Goal: Information Seeking & Learning: Learn about a topic

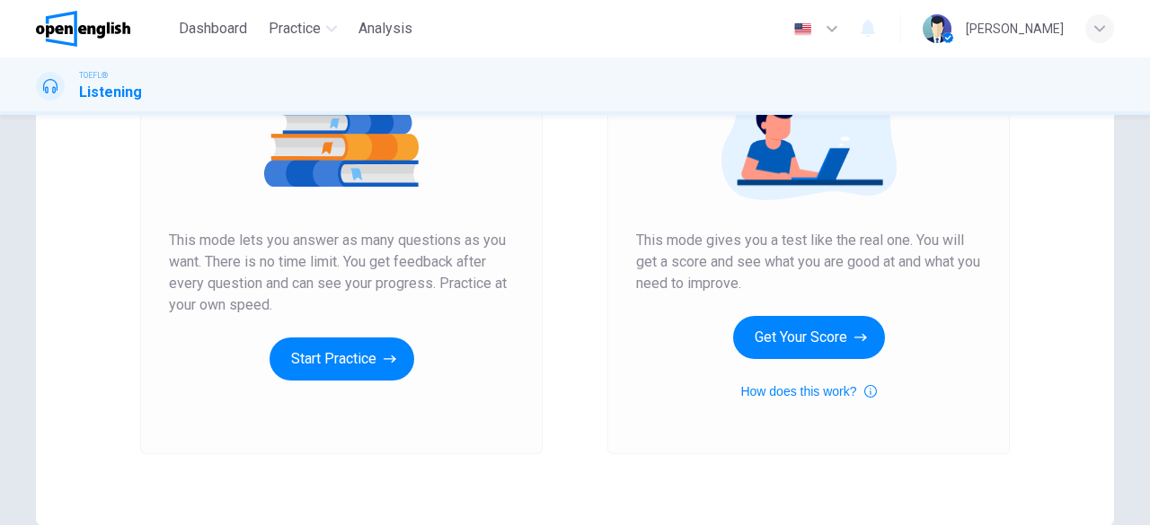
scroll to position [250, 0]
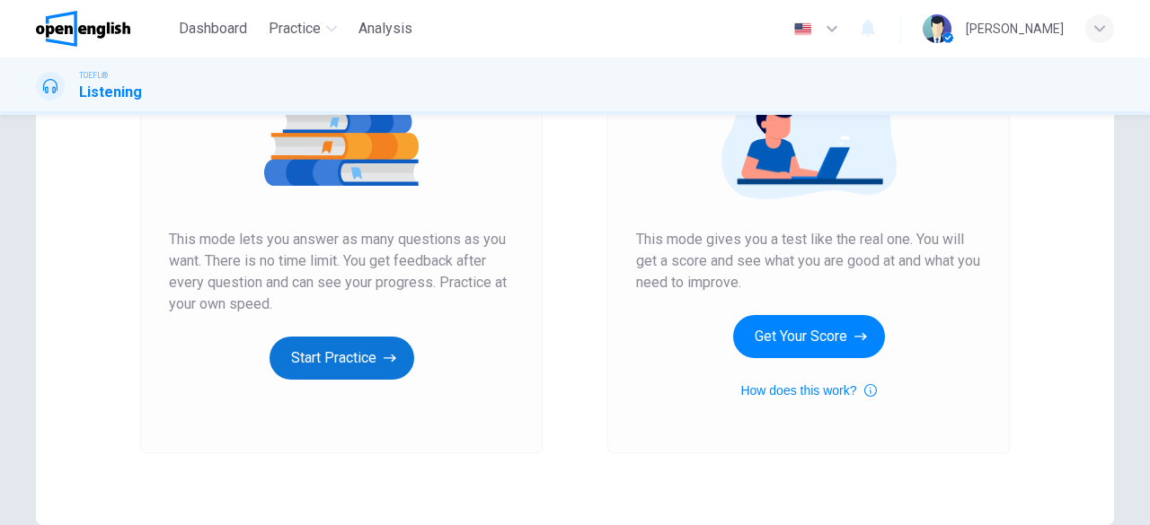
click at [341, 357] on button "Start Practice" at bounding box center [341, 358] width 145 height 43
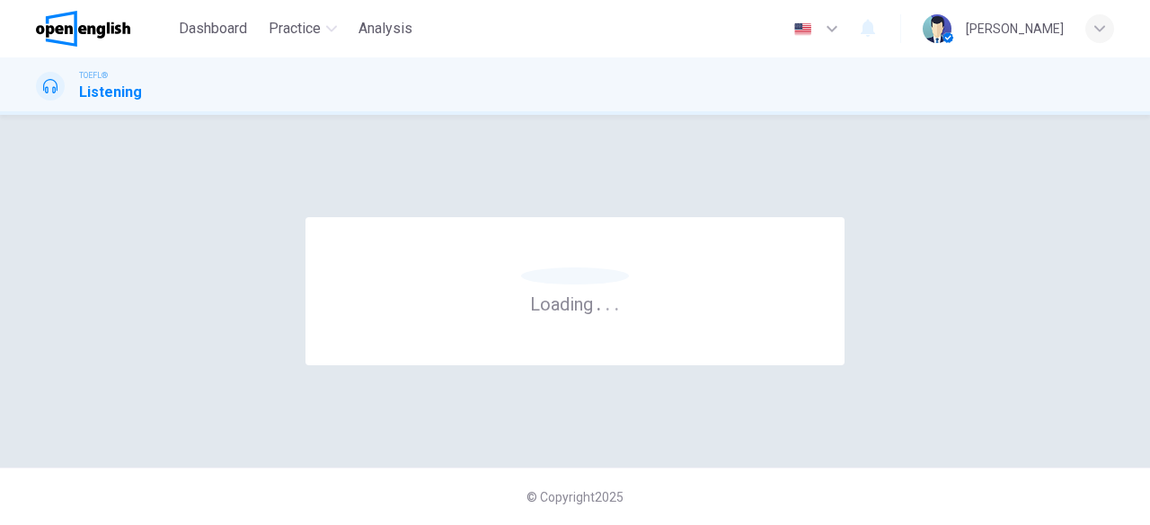
scroll to position [0, 0]
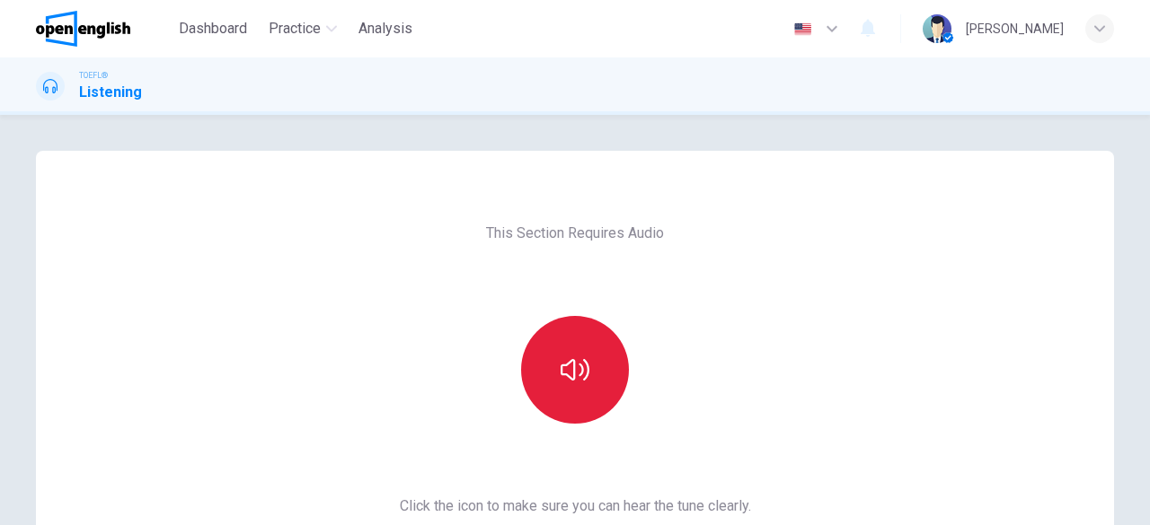
click at [545, 407] on button "button" at bounding box center [575, 370] width 108 height 108
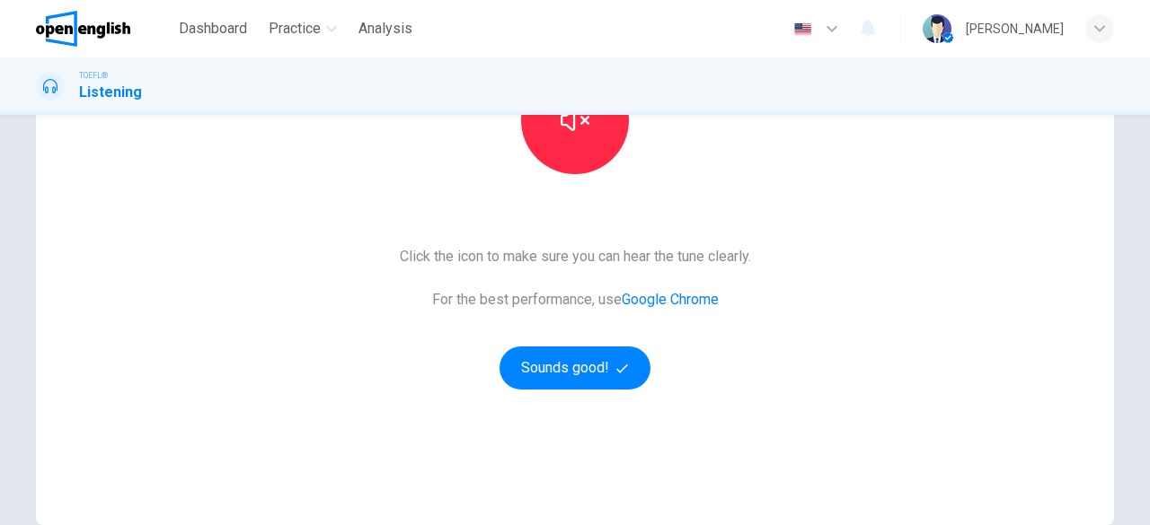
scroll to position [251, 0]
click at [560, 365] on button "Sounds good!" at bounding box center [574, 367] width 151 height 43
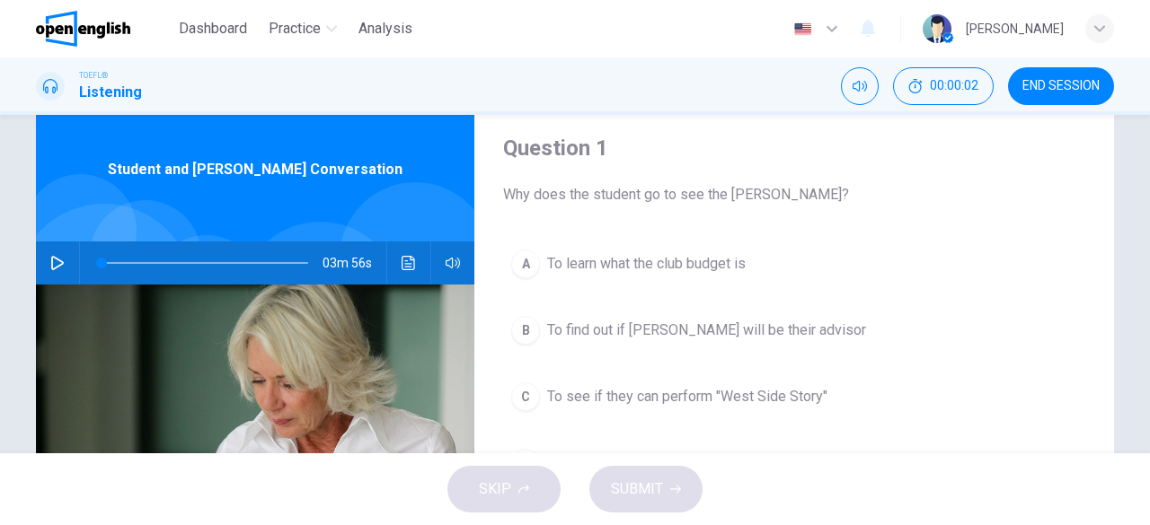
scroll to position [50, 0]
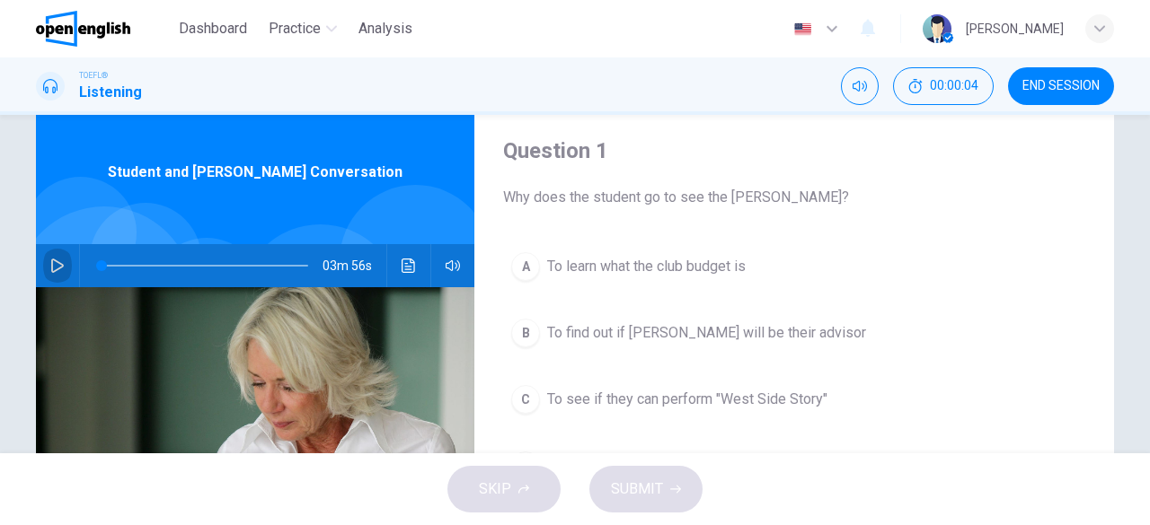
click at [50, 265] on icon "button" at bounding box center [57, 266] width 14 height 14
click at [800, 339] on span "To find out if Professor Roberto will be their advisor" at bounding box center [706, 333] width 319 height 22
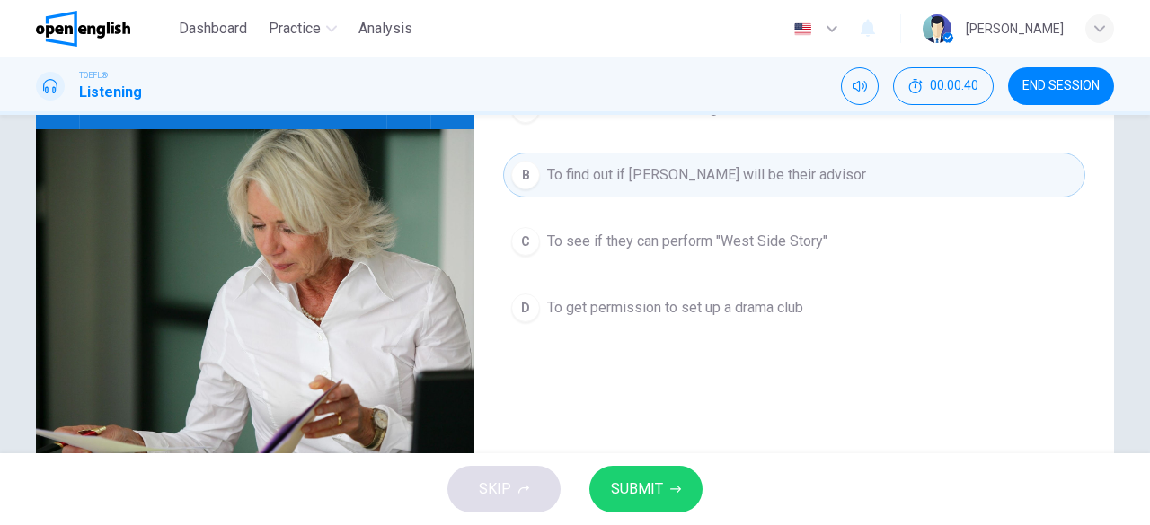
scroll to position [211, 0]
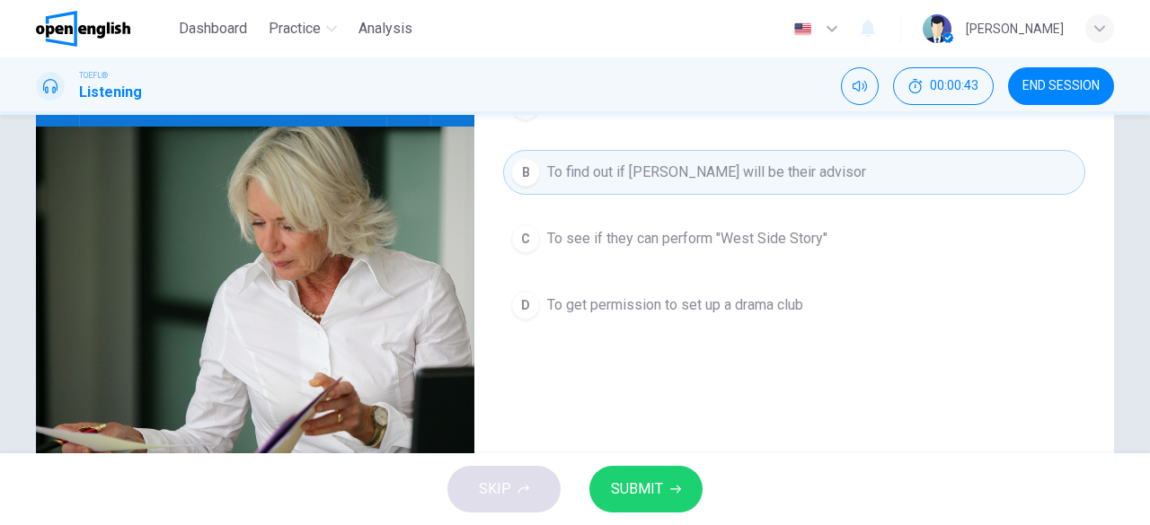
click at [660, 477] on span "SUBMIT" at bounding box center [637, 489] width 52 height 25
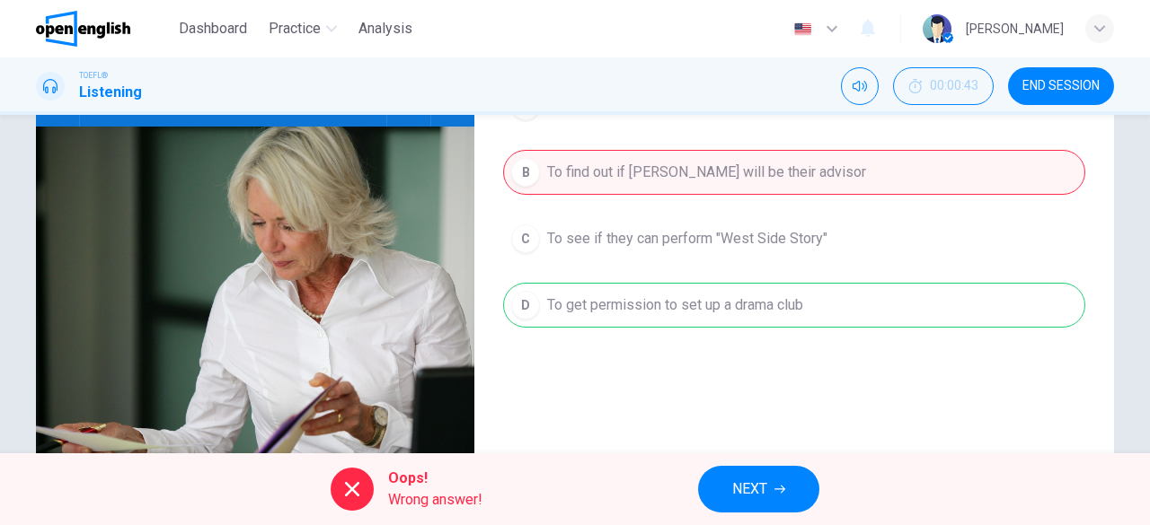
click at [754, 494] on span "NEXT" at bounding box center [749, 489] width 35 height 25
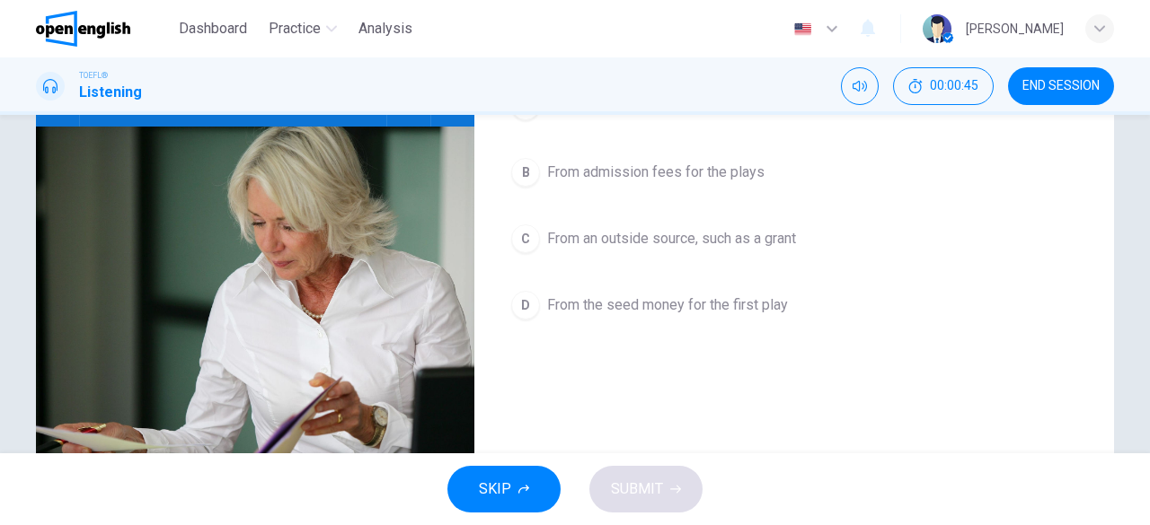
scroll to position [40, 0]
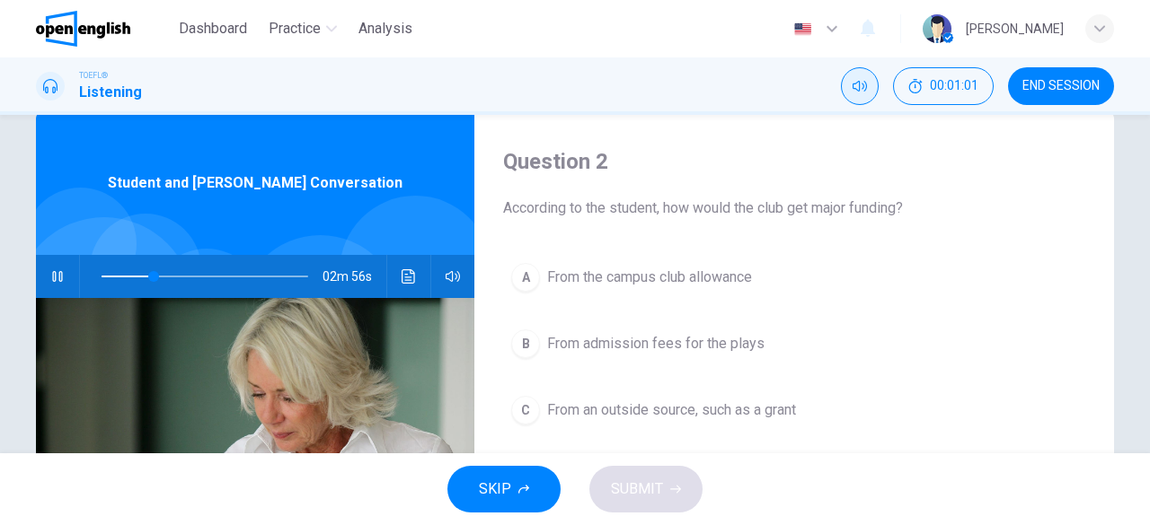
click at [873, 99] on button "Mute" at bounding box center [860, 86] width 38 height 38
click at [866, 79] on icon "Unmute" at bounding box center [859, 86] width 14 height 14
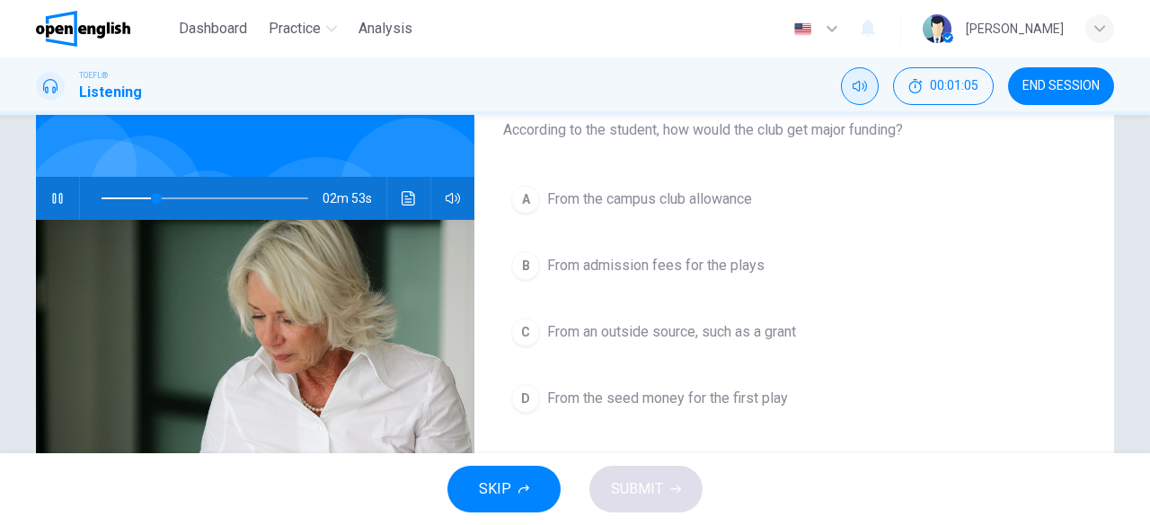
scroll to position [123, 0]
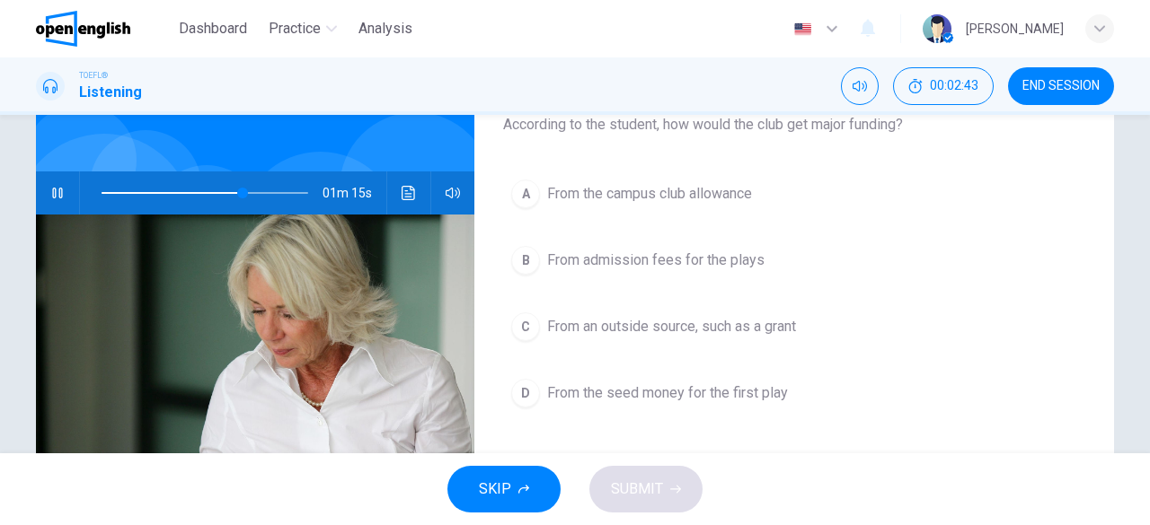
click at [744, 331] on span "From an outside source, such as a grant" at bounding box center [671, 327] width 249 height 22
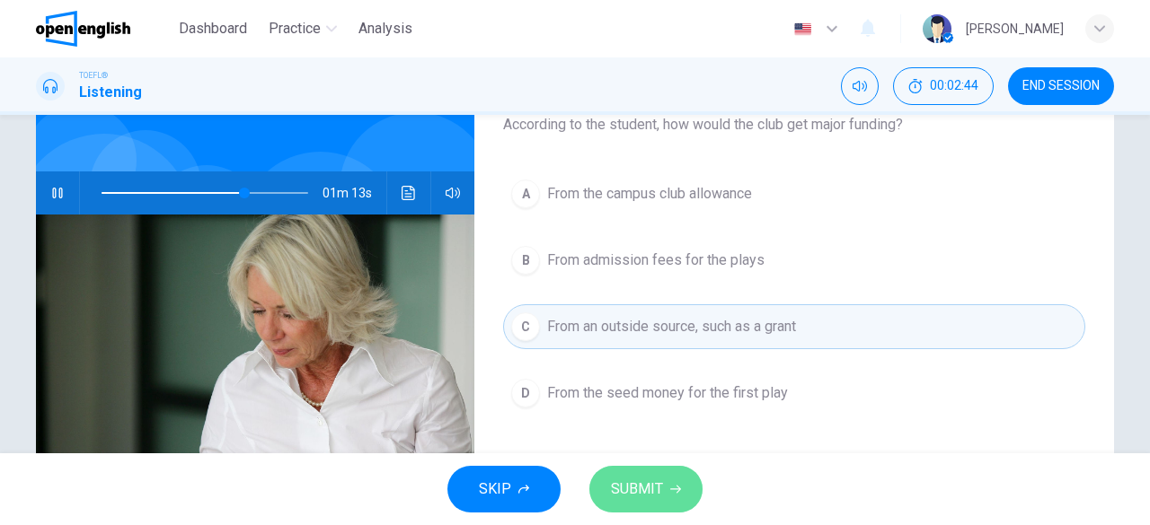
click at [643, 493] on span "SUBMIT" at bounding box center [637, 489] width 52 height 25
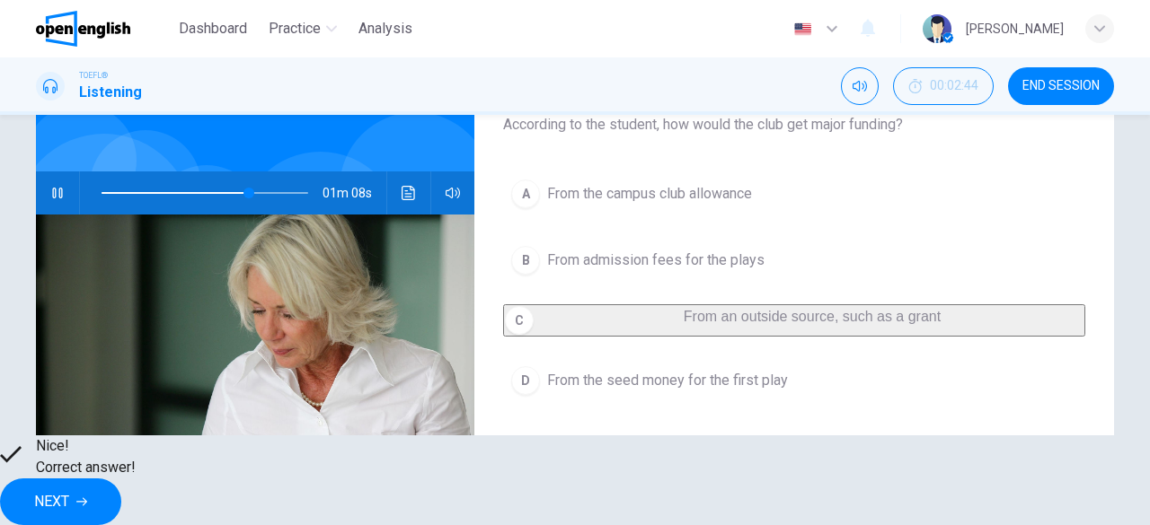
click at [121, 504] on button "NEXT" at bounding box center [60, 502] width 121 height 47
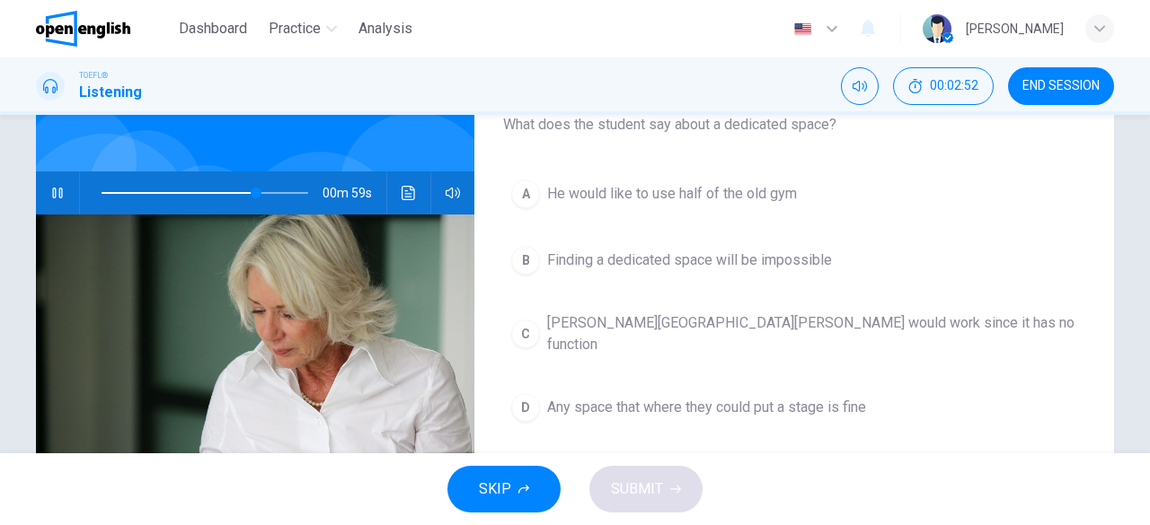
click at [678, 198] on span "He would like to use half of the old gym" at bounding box center [672, 194] width 250 height 22
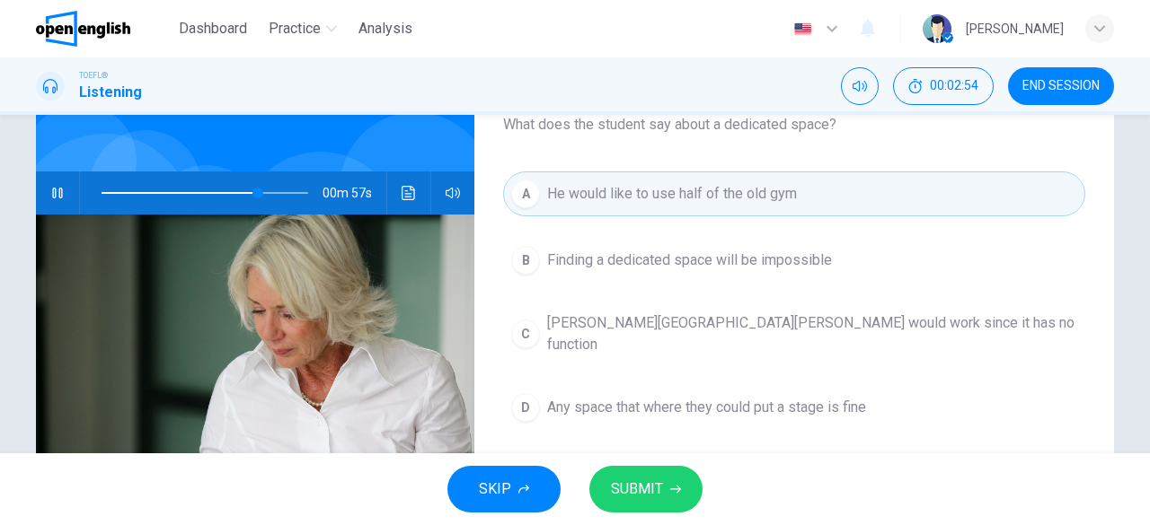
click at [650, 499] on span "SUBMIT" at bounding box center [637, 489] width 52 height 25
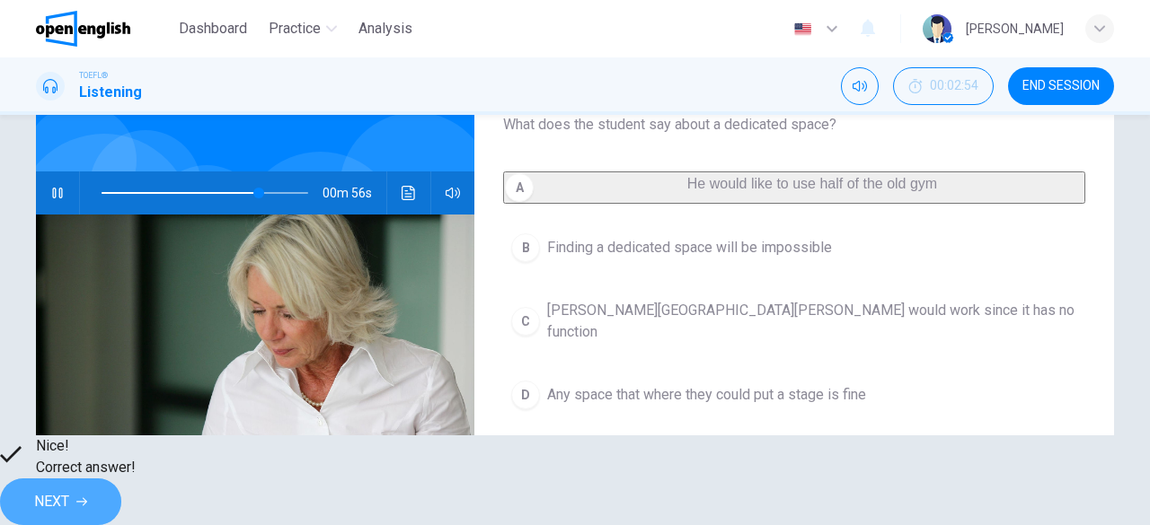
click at [69, 489] on span "NEXT" at bounding box center [51, 501] width 35 height 25
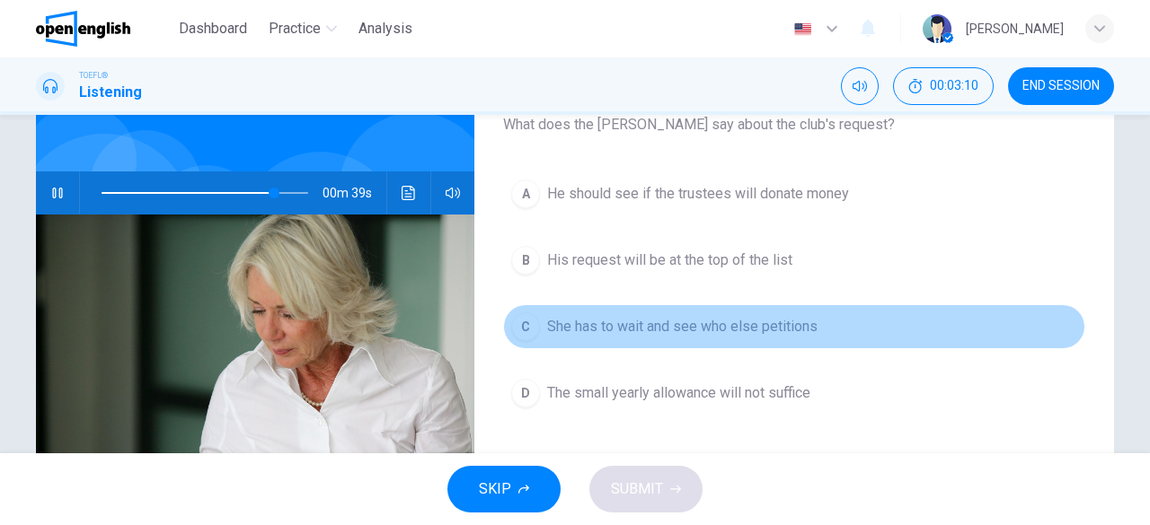
click at [688, 322] on span "She has to wait and see who else petitions" at bounding box center [682, 327] width 270 height 22
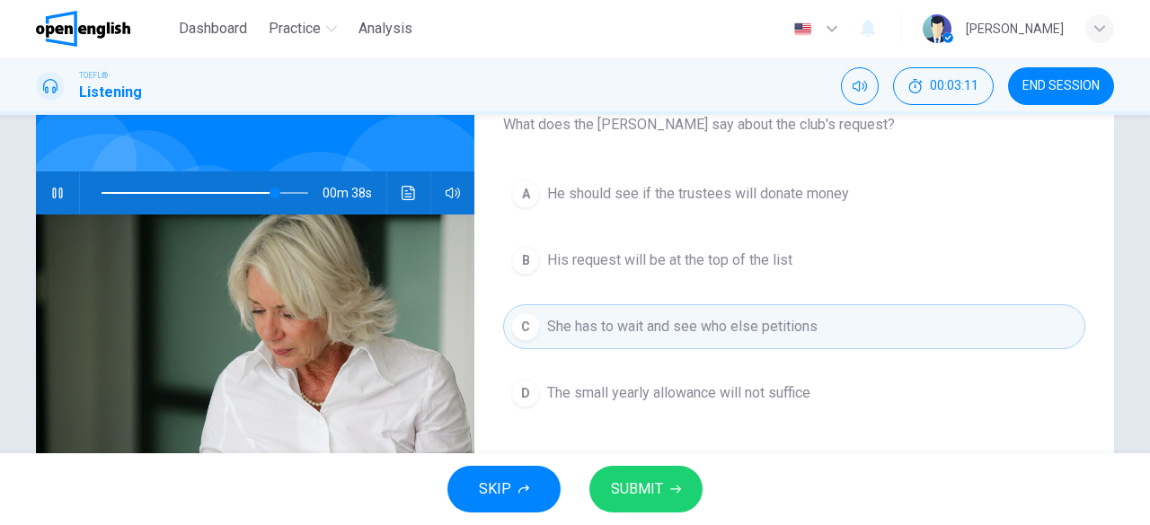
click at [641, 495] on span "SUBMIT" at bounding box center [637, 489] width 52 height 25
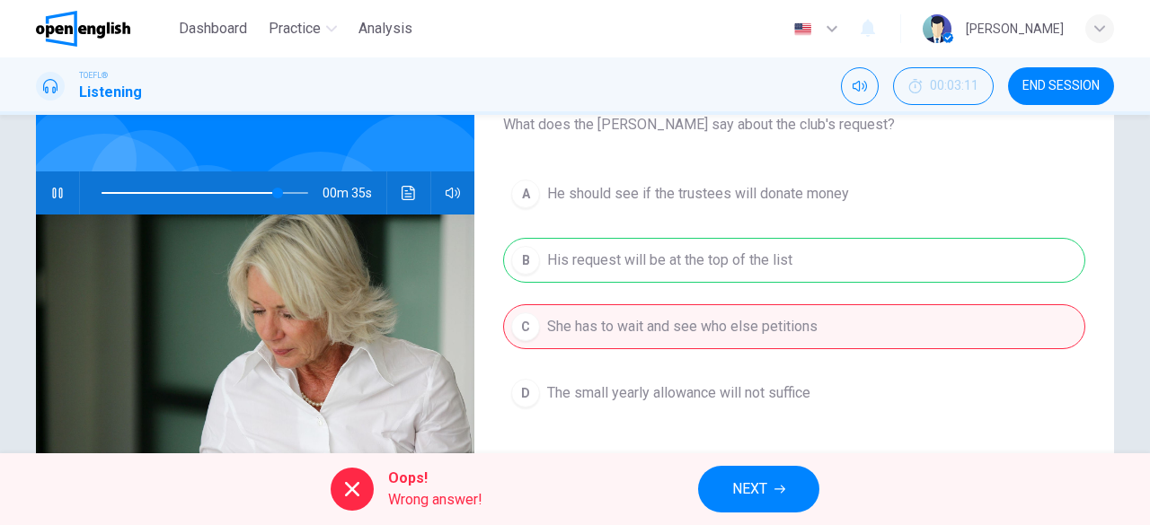
click at [745, 488] on span "NEXT" at bounding box center [749, 489] width 35 height 25
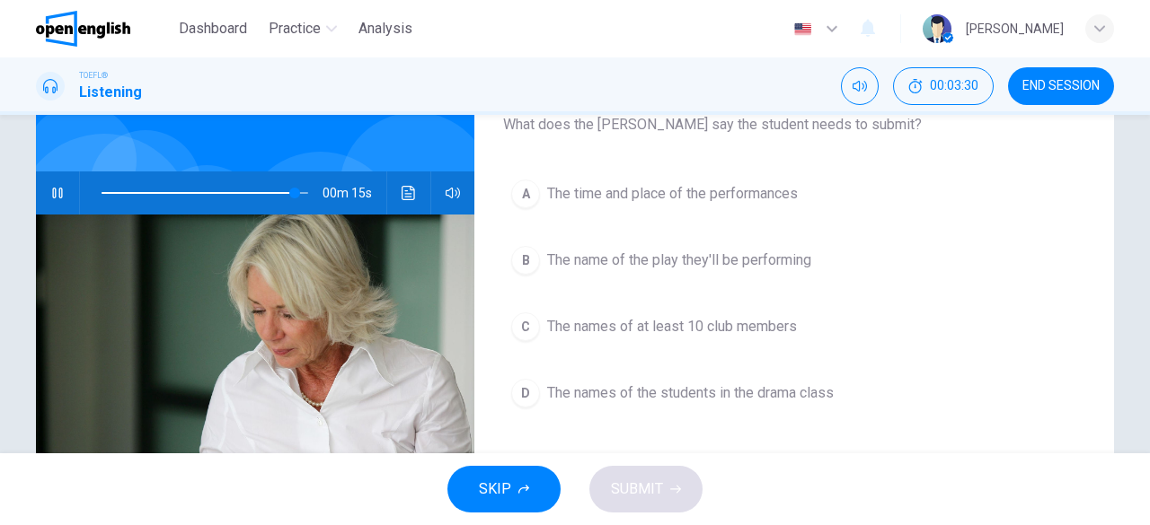
click at [753, 388] on span "The names of the students in the drama class" at bounding box center [690, 394] width 287 height 22
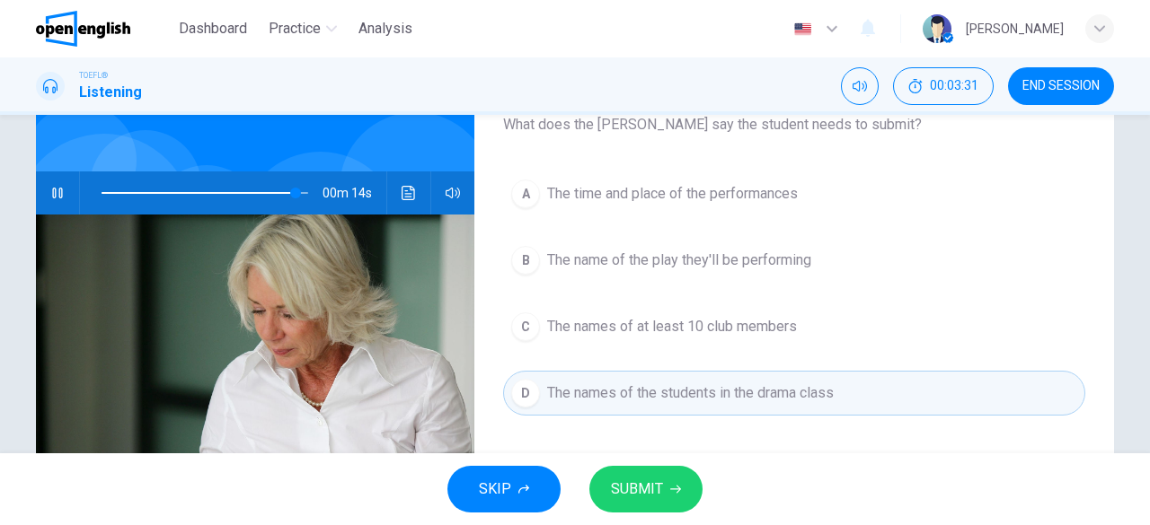
click at [672, 493] on icon "button" at bounding box center [675, 489] width 11 height 11
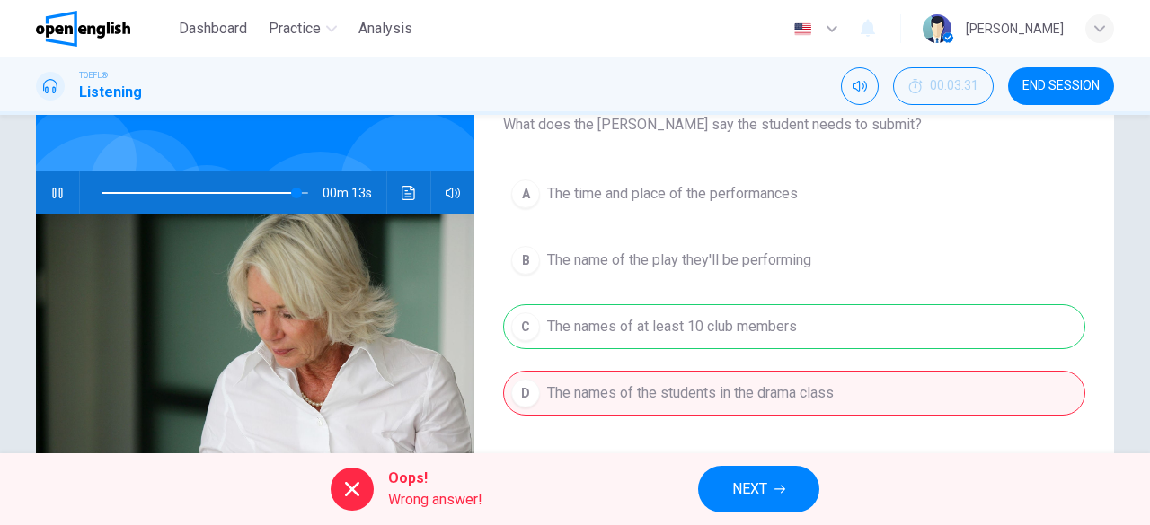
type input "**"
click at [767, 488] on span "NEXT" at bounding box center [749, 489] width 35 height 25
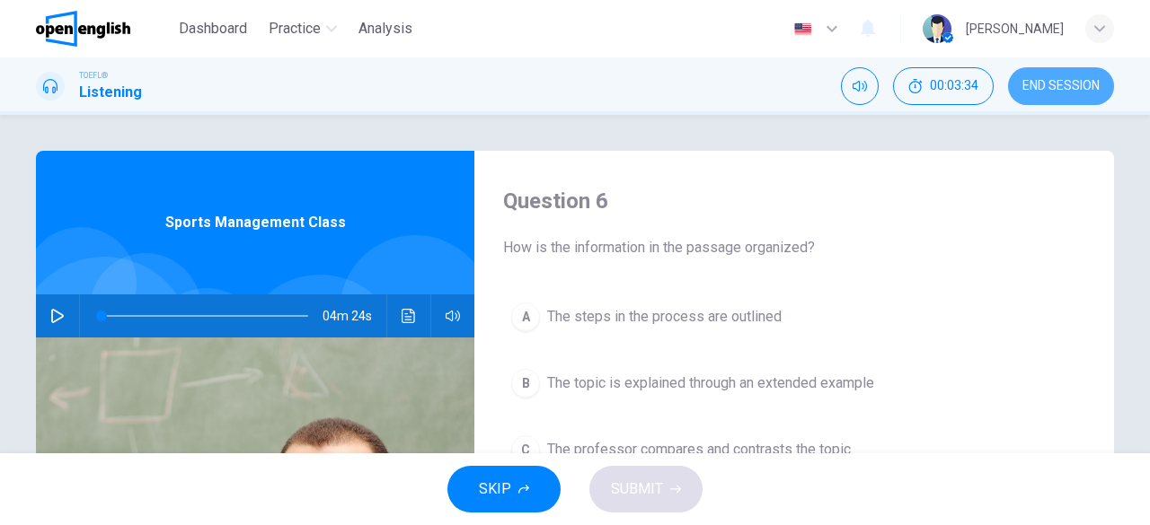
click at [1040, 72] on button "END SESSION" at bounding box center [1061, 86] width 106 height 38
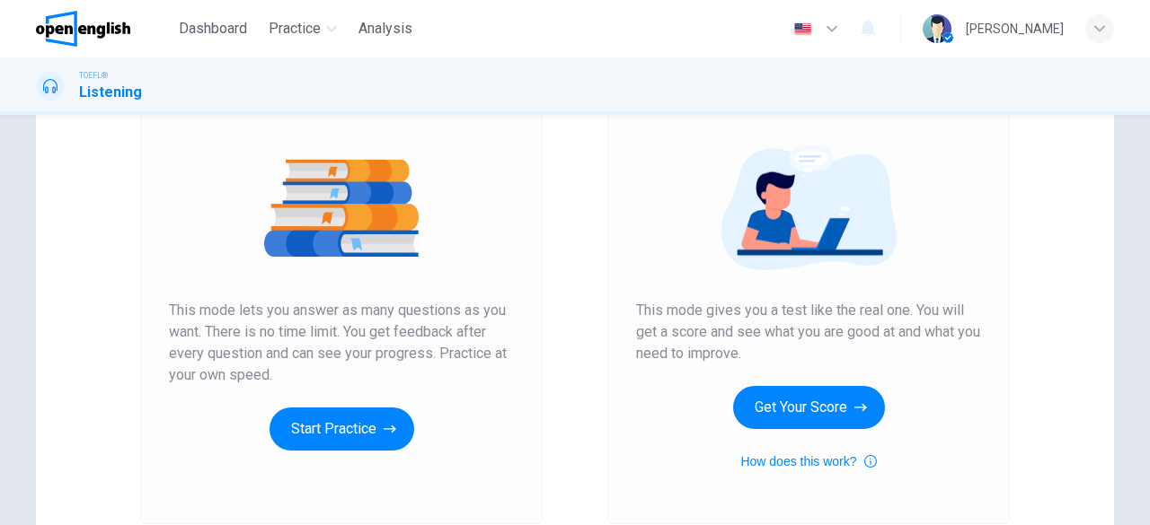
scroll to position [198, 0]
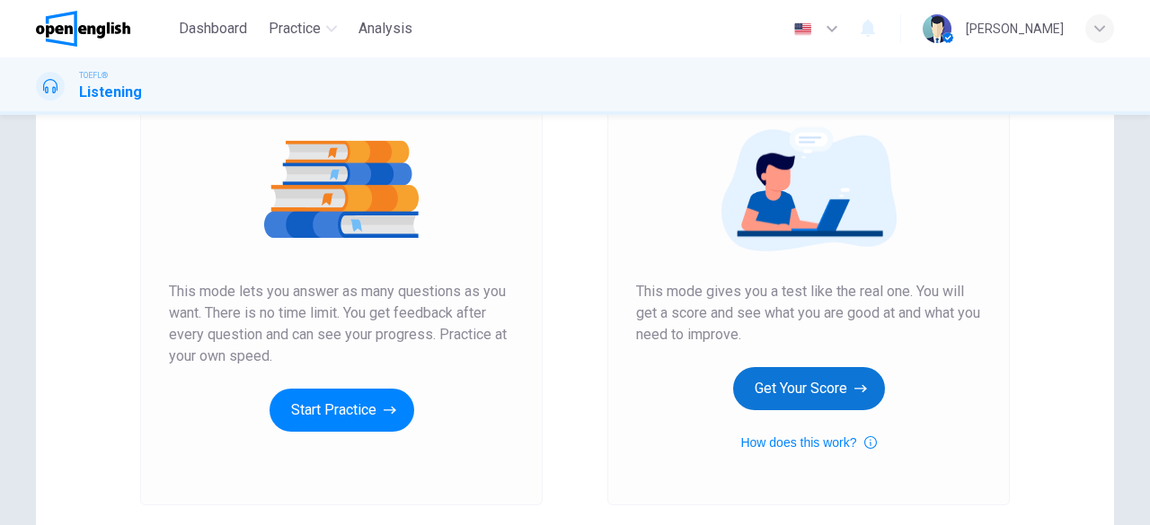
click at [780, 388] on button "Get Your Score" at bounding box center [809, 388] width 152 height 43
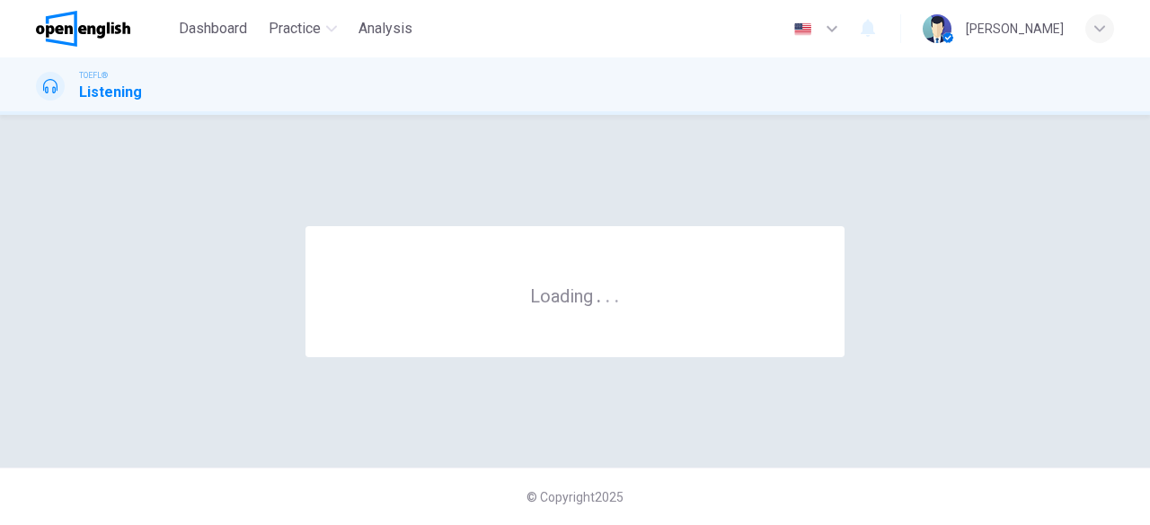
scroll to position [0, 0]
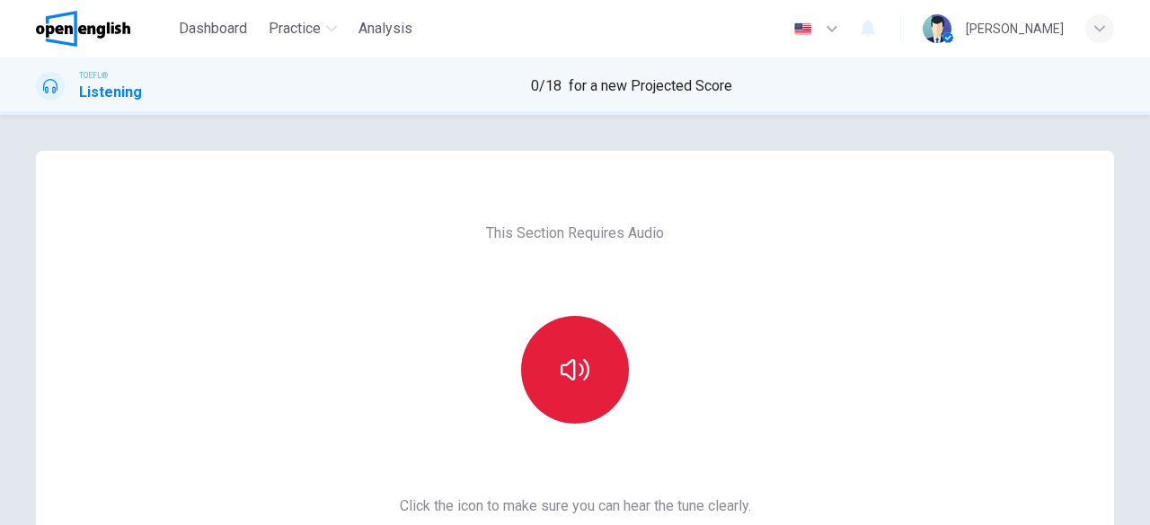
click at [561, 382] on icon "button" at bounding box center [574, 370] width 29 height 29
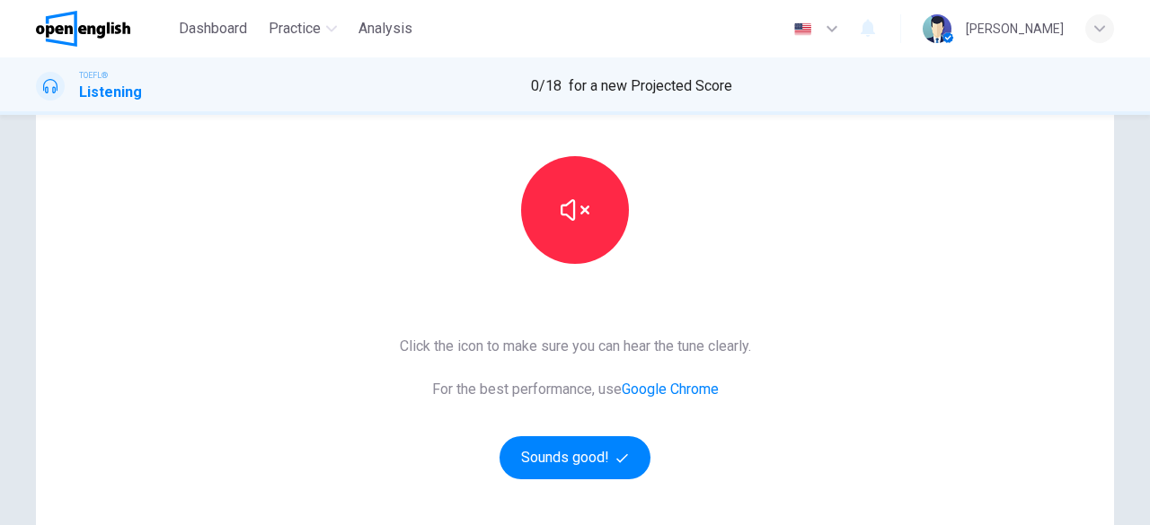
scroll to position [180, 0]
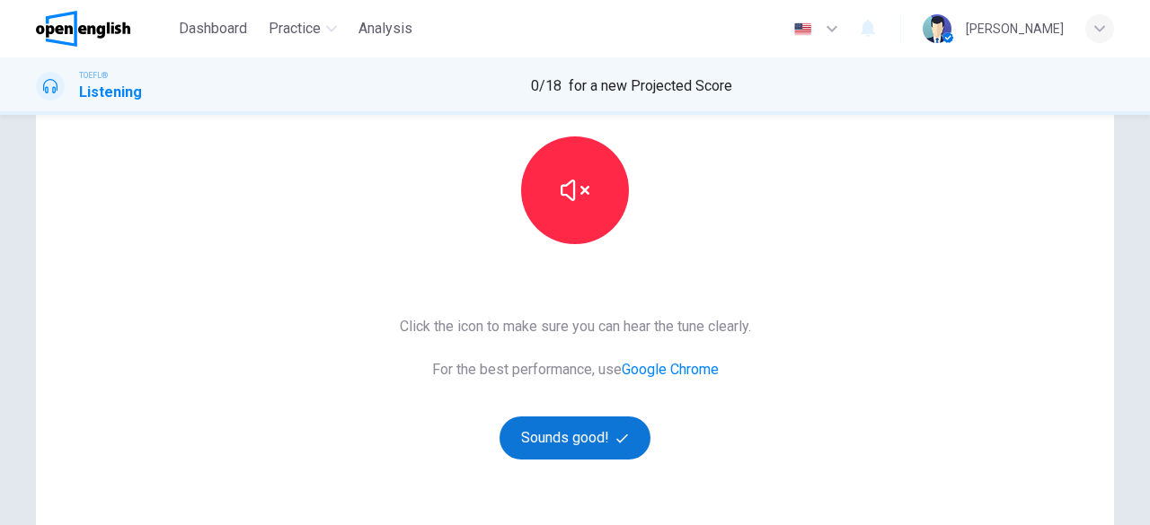
click at [595, 432] on button "Sounds good!" at bounding box center [574, 438] width 151 height 43
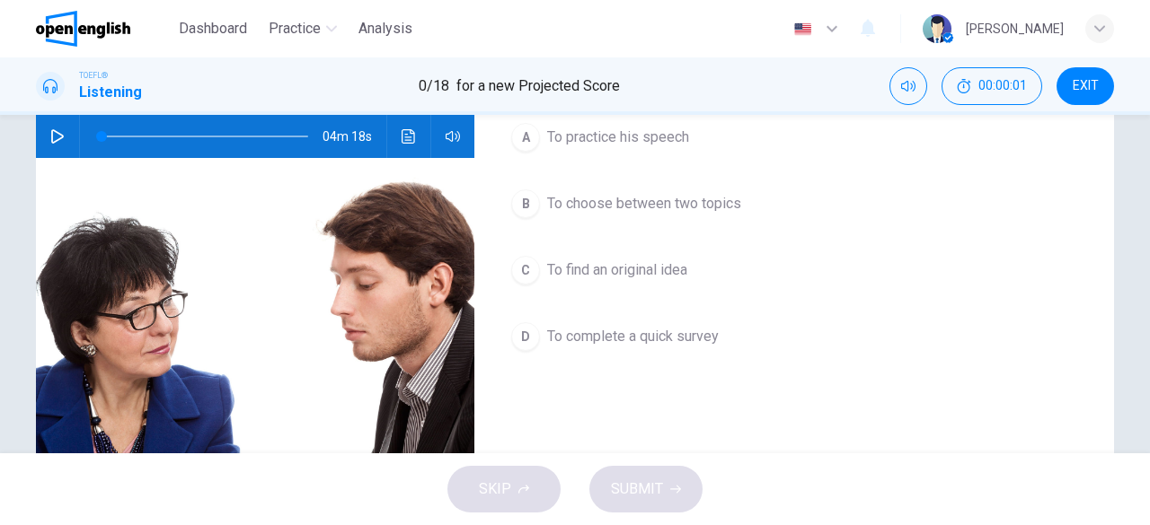
click at [50, 136] on icon "button" at bounding box center [57, 136] width 14 height 14
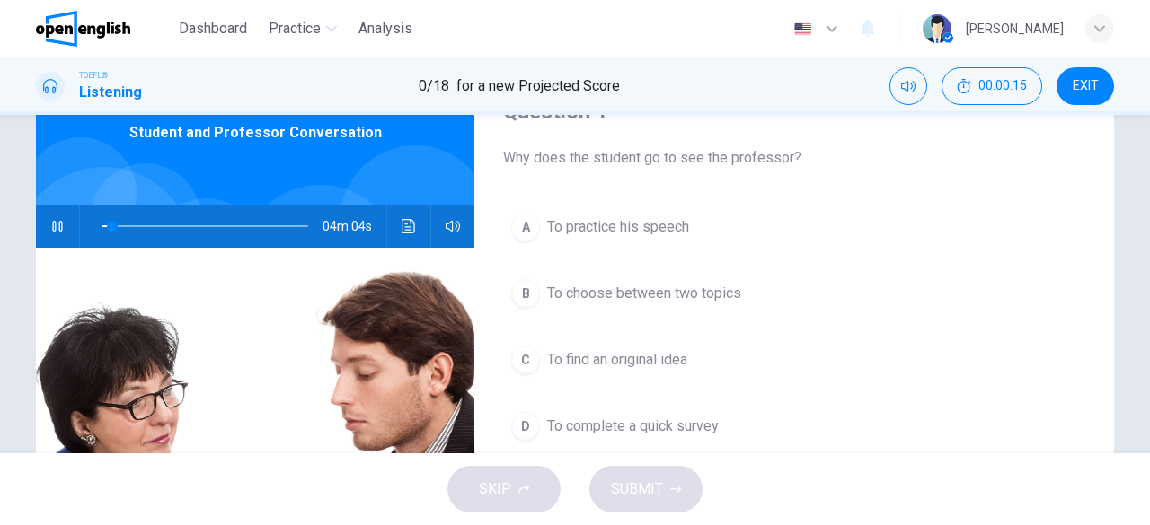
scroll to position [115, 0]
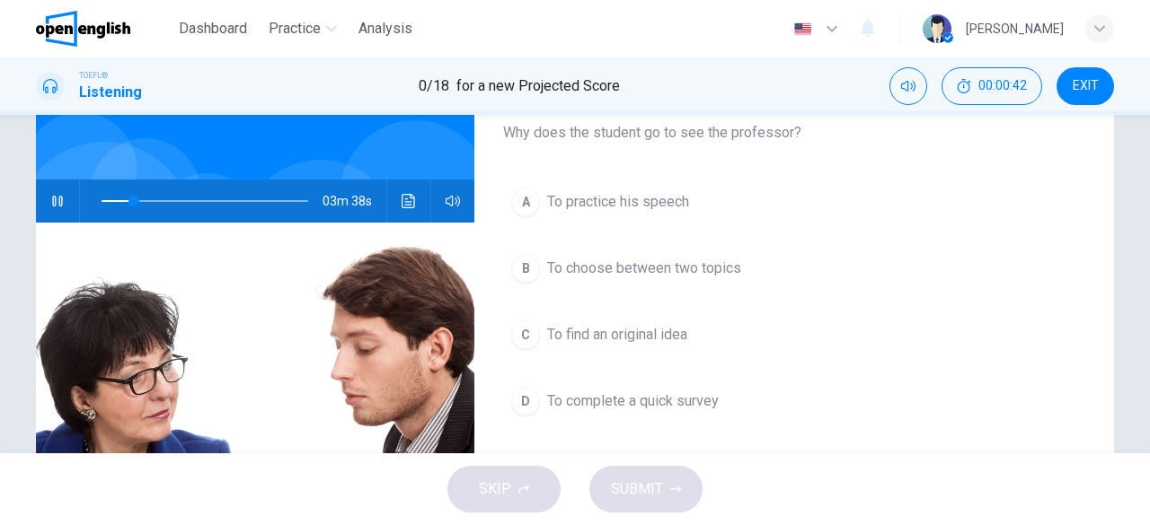
click at [602, 266] on span "To choose between two topics" at bounding box center [644, 269] width 194 height 22
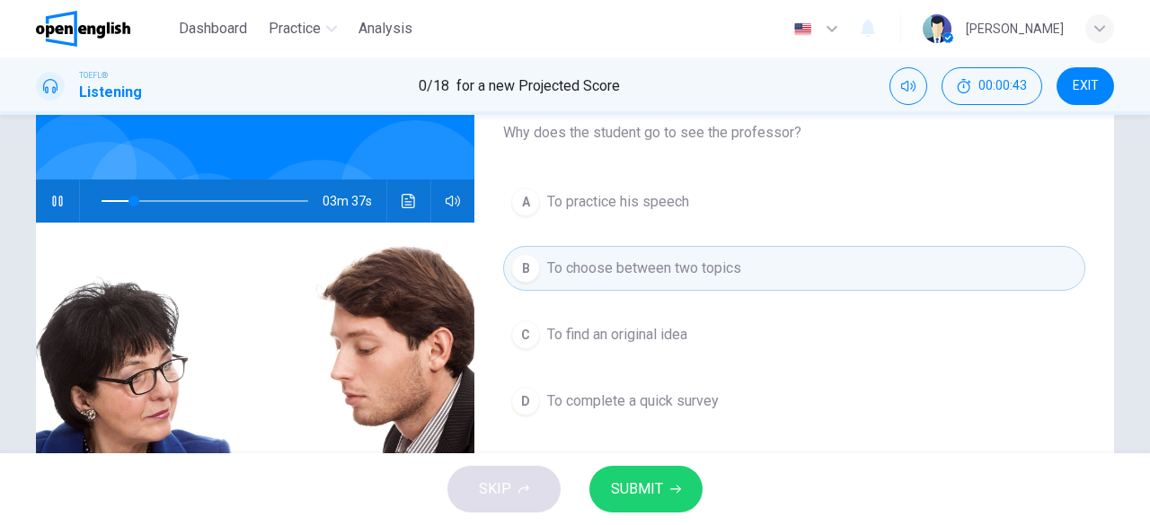
click at [643, 484] on span "SUBMIT" at bounding box center [637, 489] width 52 height 25
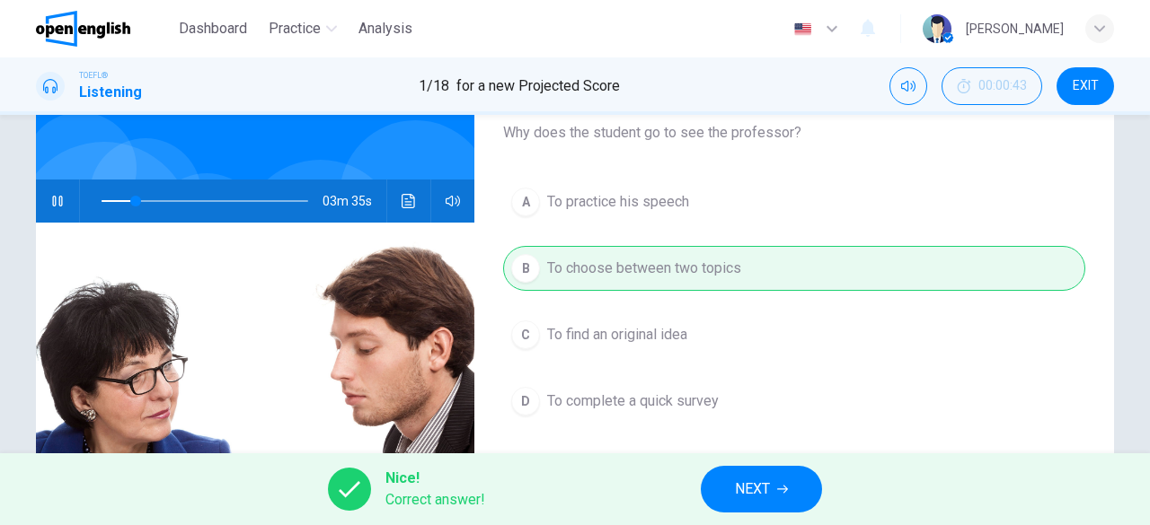
click at [778, 481] on button "NEXT" at bounding box center [761, 489] width 121 height 47
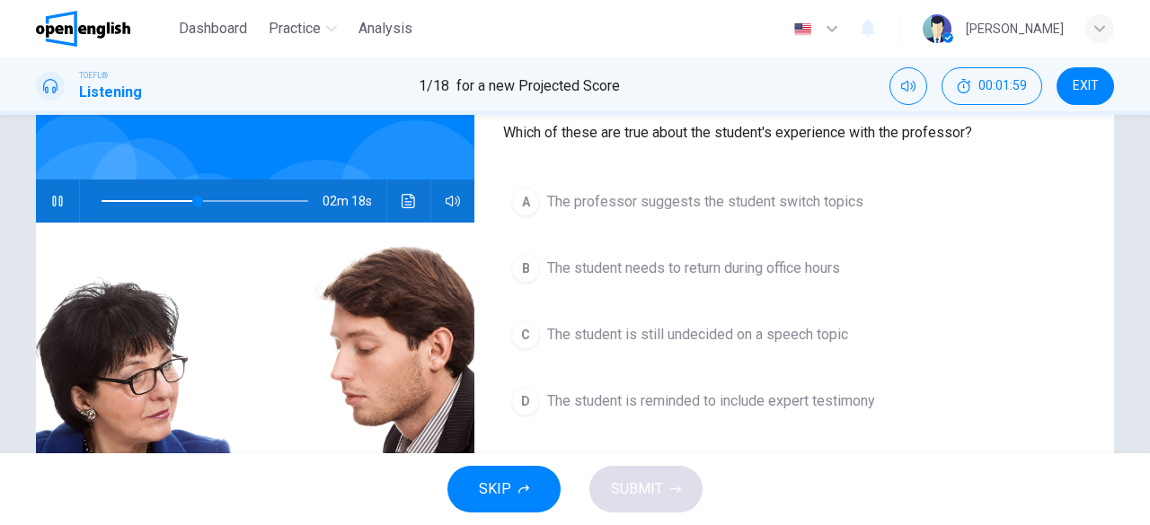
click at [518, 342] on div "C" at bounding box center [525, 335] width 29 height 29
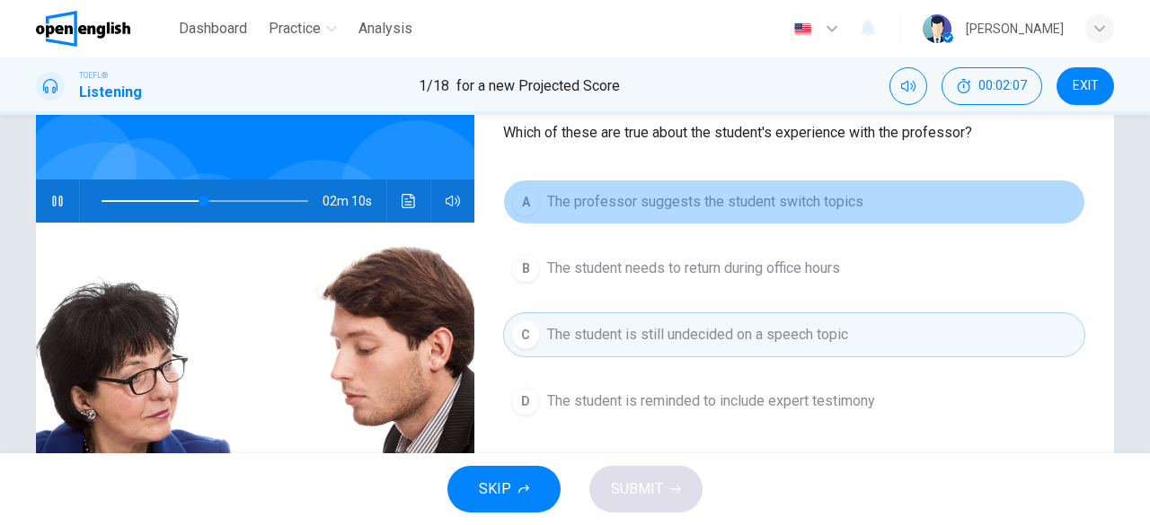
click at [582, 207] on span "The professor suggests the student switch topics" at bounding box center [705, 202] width 316 height 22
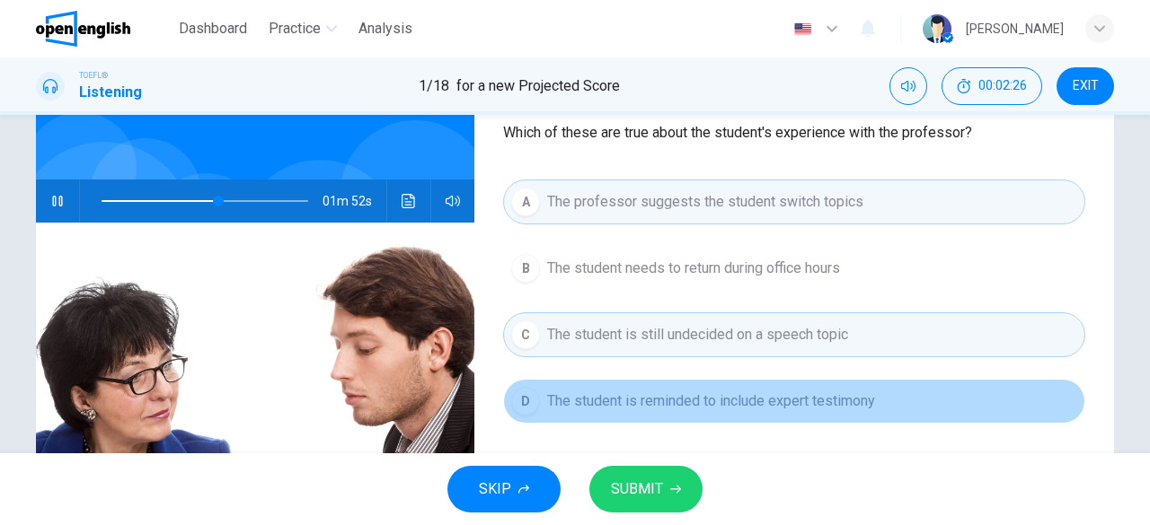
click at [569, 404] on span "The student is reminded to include expert testimony" at bounding box center [711, 402] width 328 height 22
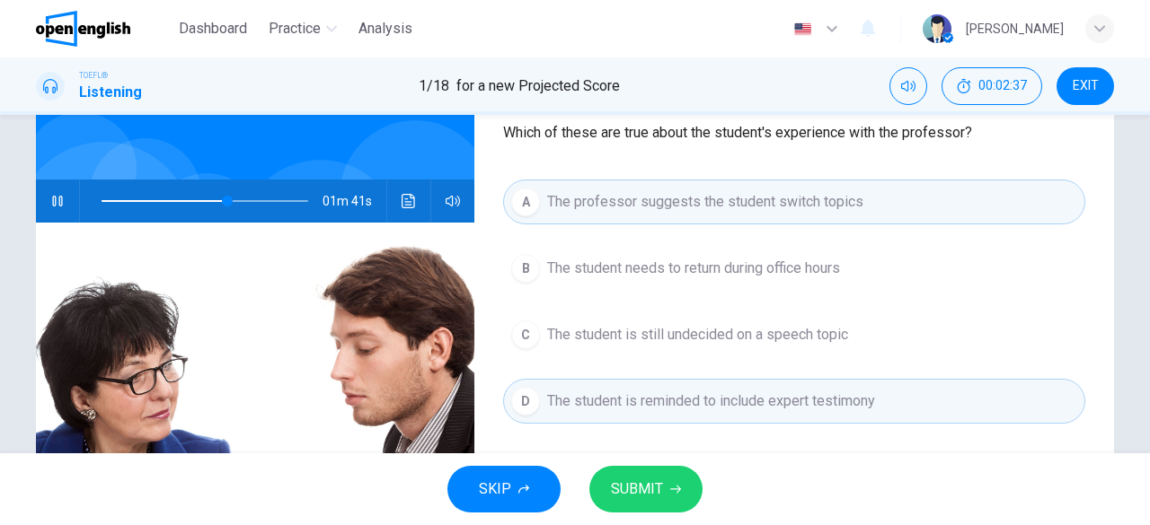
click at [602, 319] on button "C The student is still undecided on a speech topic" at bounding box center [794, 335] width 582 height 45
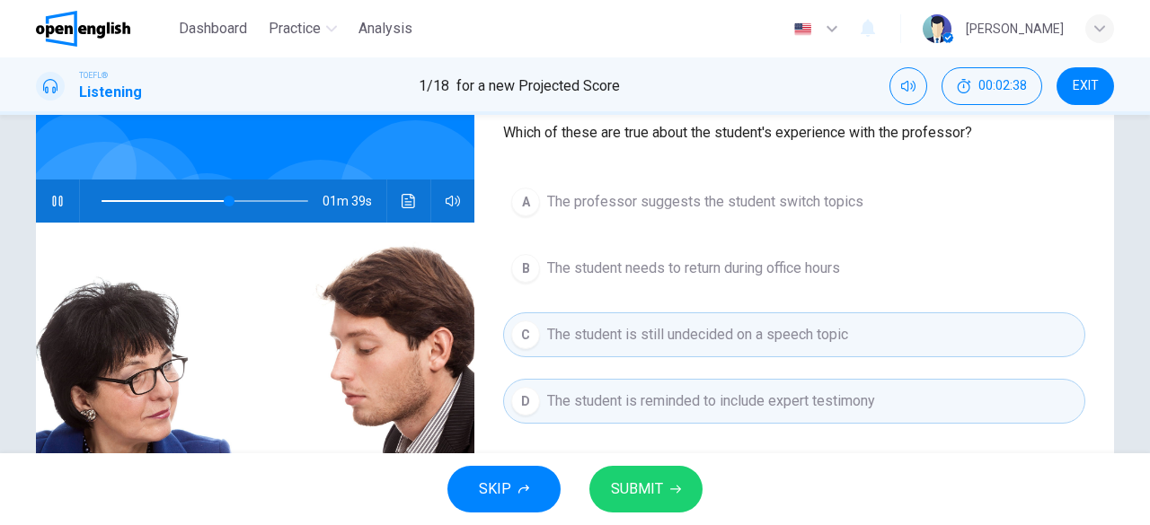
click at [646, 495] on span "SUBMIT" at bounding box center [637, 489] width 52 height 25
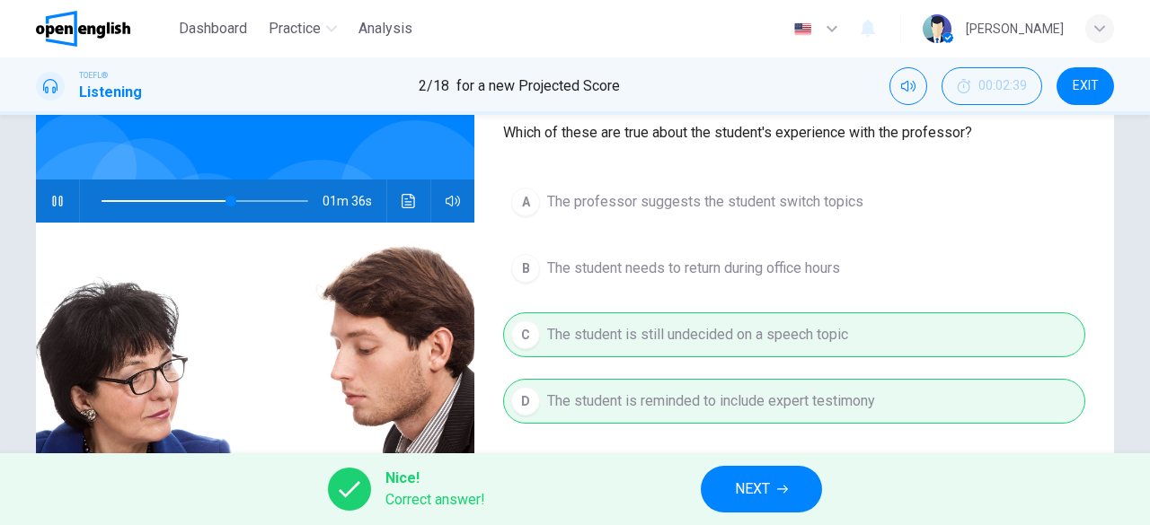
click at [788, 492] on icon "button" at bounding box center [782, 489] width 11 height 11
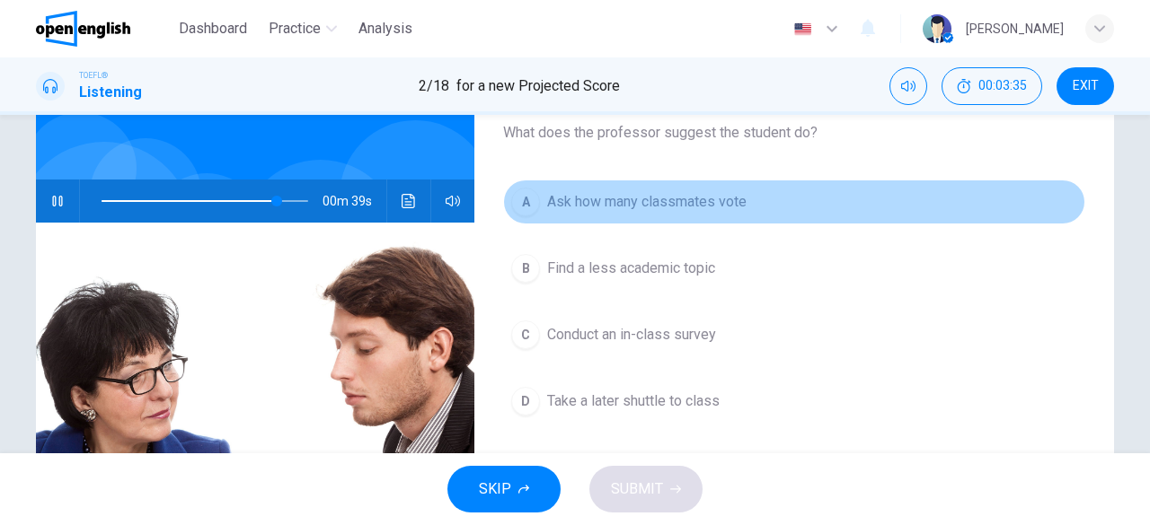
click at [652, 208] on span "Ask how many classmates vote" at bounding box center [646, 202] width 199 height 22
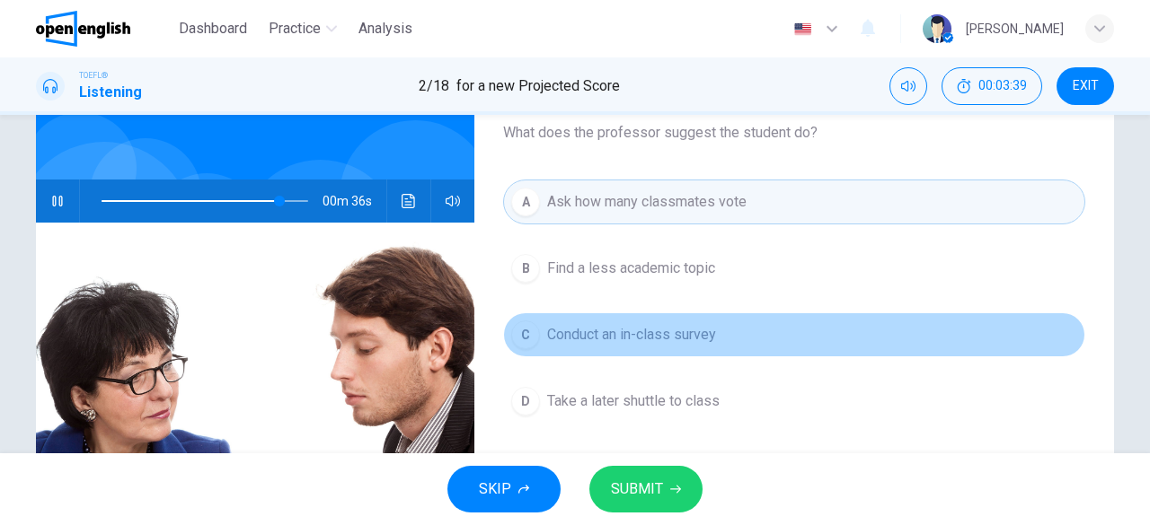
click at [661, 331] on span "Conduct an in-class survey" at bounding box center [631, 335] width 169 height 22
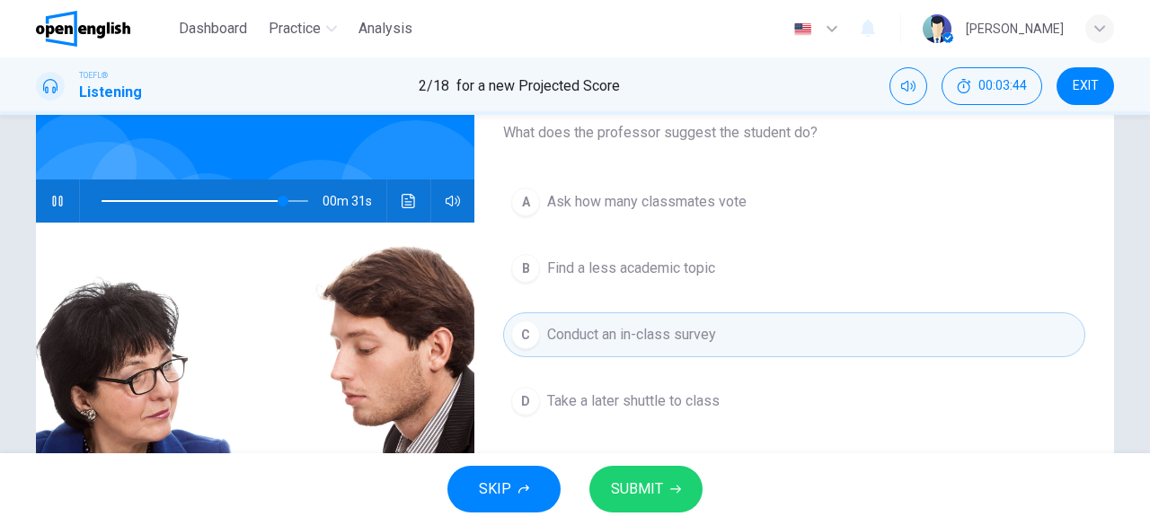
click at [641, 387] on button "D Take a later shuttle to class" at bounding box center [794, 401] width 582 height 45
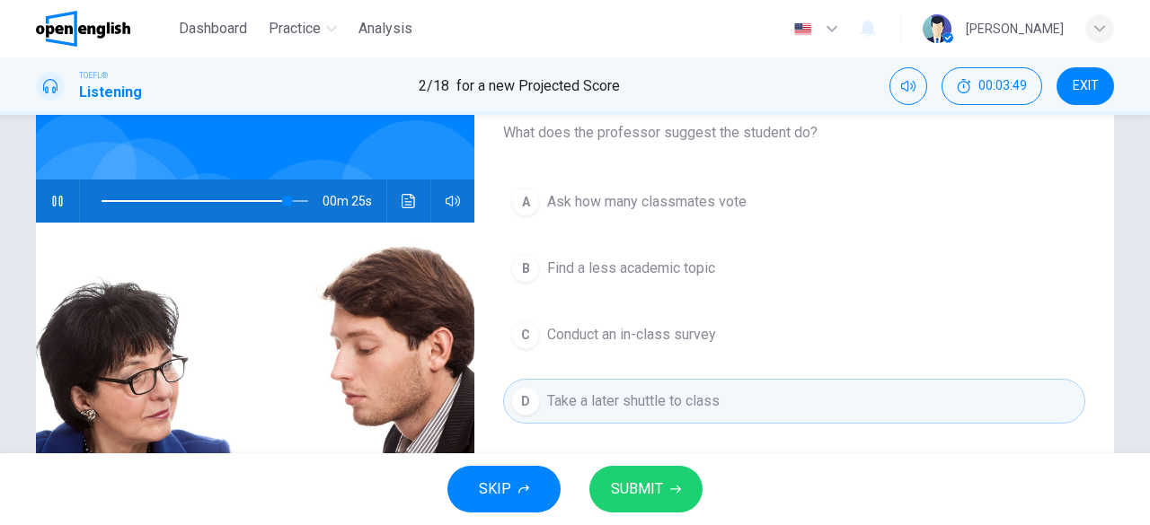
click at [662, 490] on button "SUBMIT" at bounding box center [645, 489] width 113 height 47
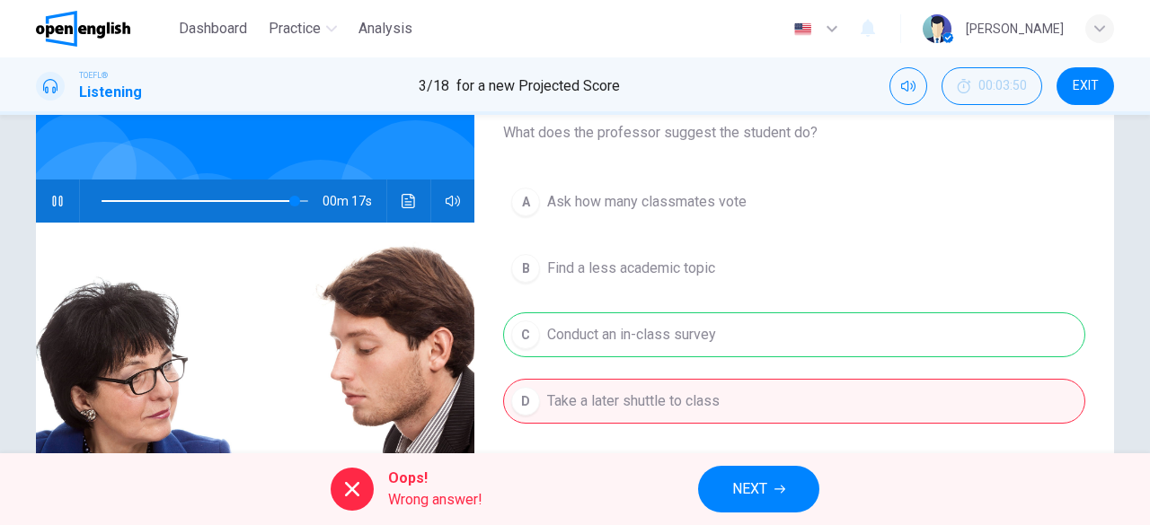
click at [753, 492] on span "NEXT" at bounding box center [749, 489] width 35 height 25
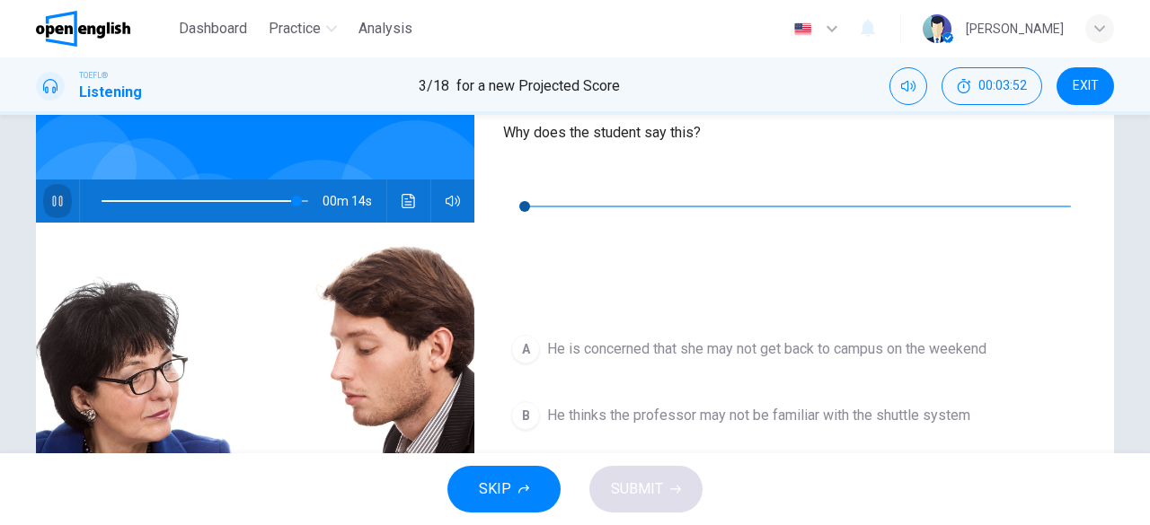
click at [50, 197] on icon "button" at bounding box center [57, 201] width 14 height 14
type input "**"
click at [525, 175] on icon "button" at bounding box center [517, 179] width 14 height 14
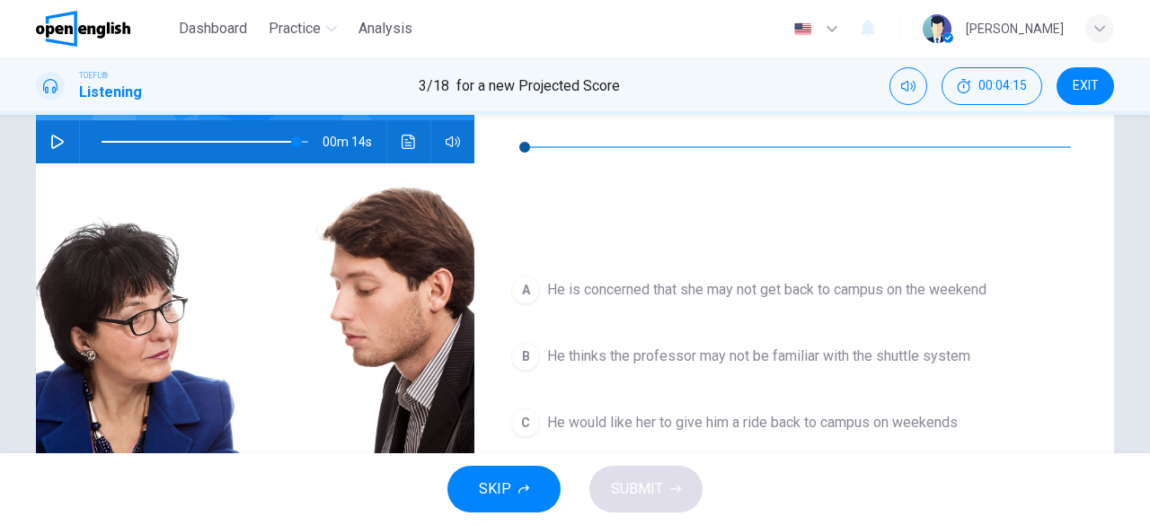
click at [518, 125] on icon "button" at bounding box center [517, 120] width 14 height 14
type input "**"
click at [525, 342] on div "B" at bounding box center [525, 356] width 29 height 29
type input "**"
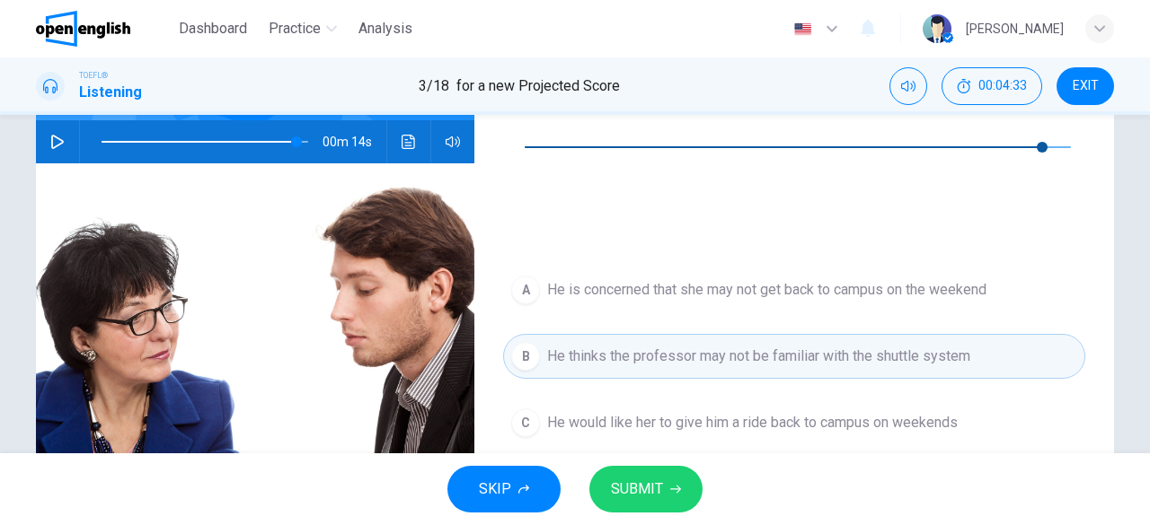
type input "*"
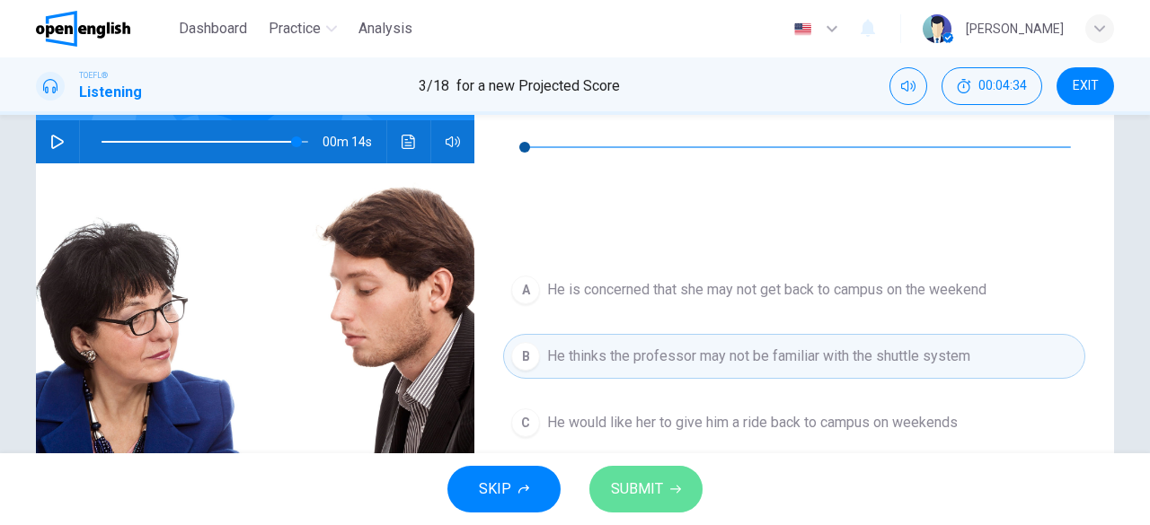
click at [657, 498] on span "SUBMIT" at bounding box center [637, 489] width 52 height 25
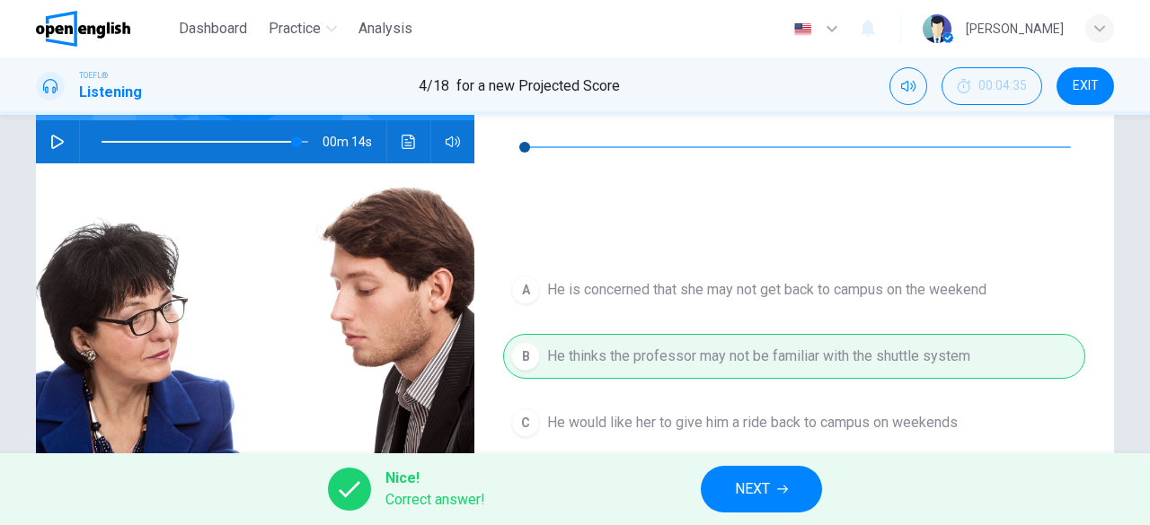
click at [760, 495] on span "NEXT" at bounding box center [752, 489] width 35 height 25
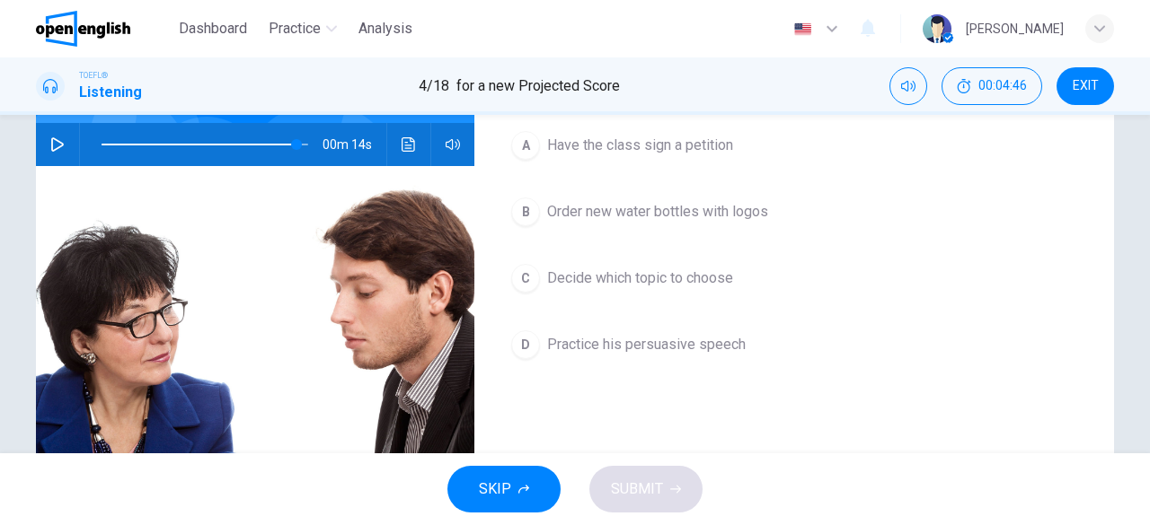
scroll to position [172, 0]
click at [630, 278] on span "Decide which topic to choose" at bounding box center [640, 278] width 186 height 22
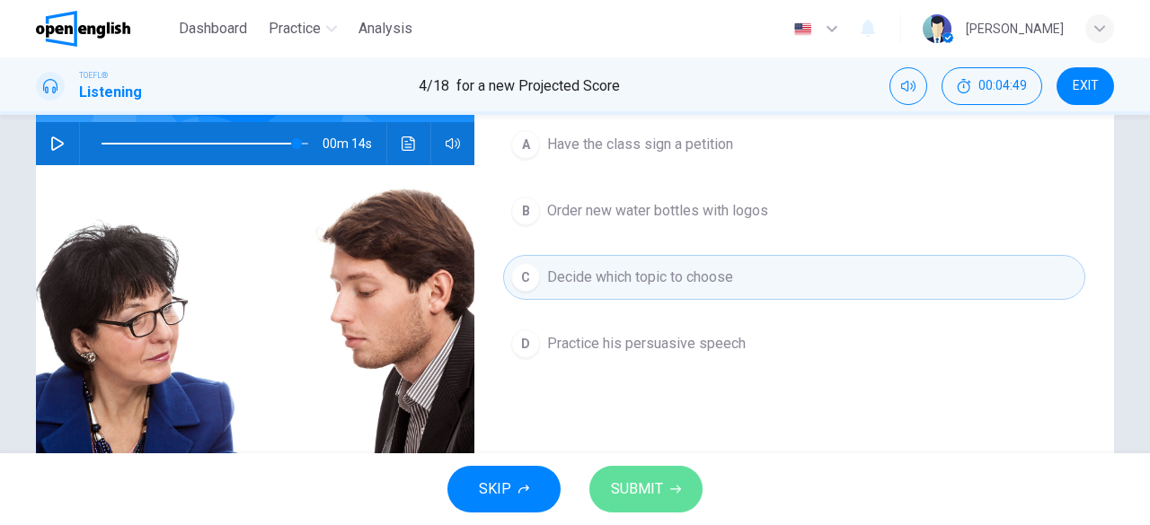
click at [648, 479] on span "SUBMIT" at bounding box center [637, 489] width 52 height 25
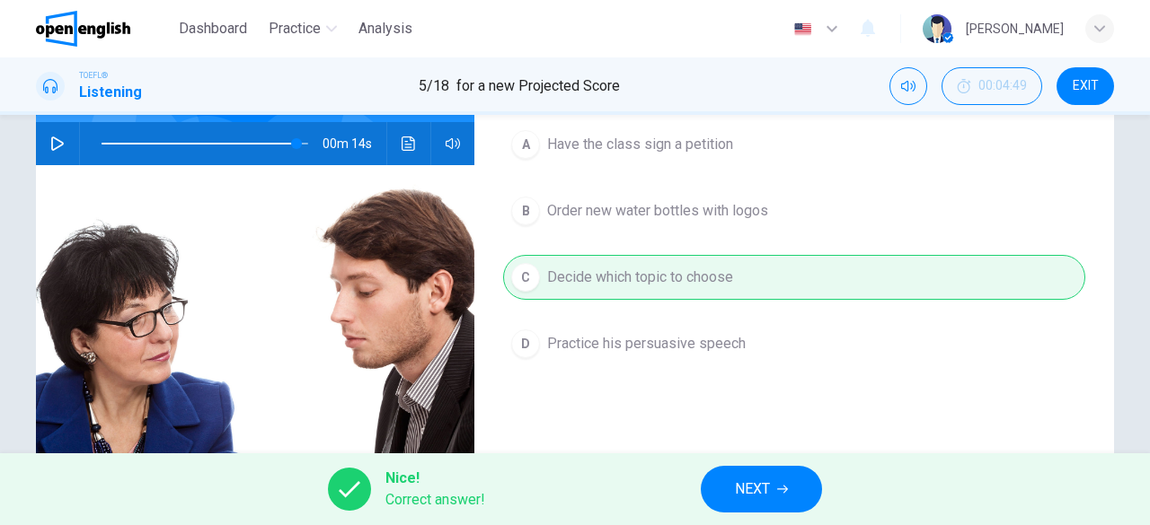
type input "**"
click at [767, 493] on span "NEXT" at bounding box center [752, 489] width 35 height 25
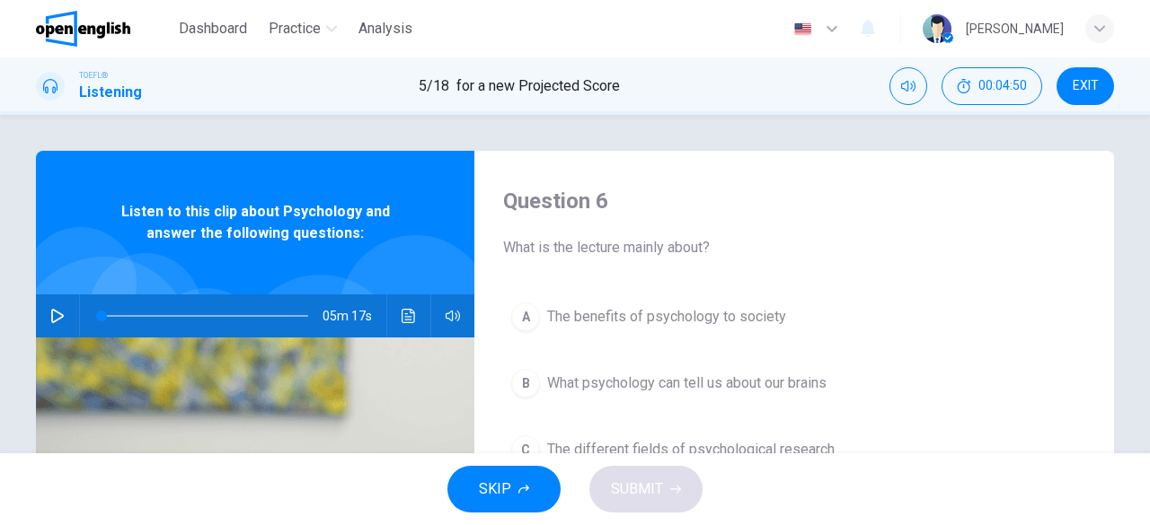
click at [59, 314] on icon "button" at bounding box center [57, 316] width 14 height 14
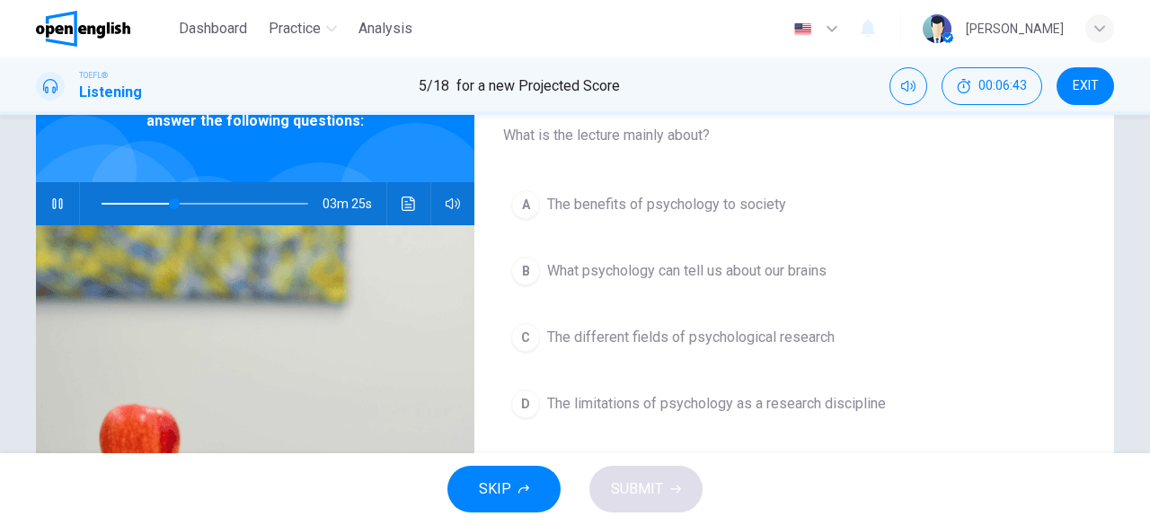
scroll to position [117, 0]
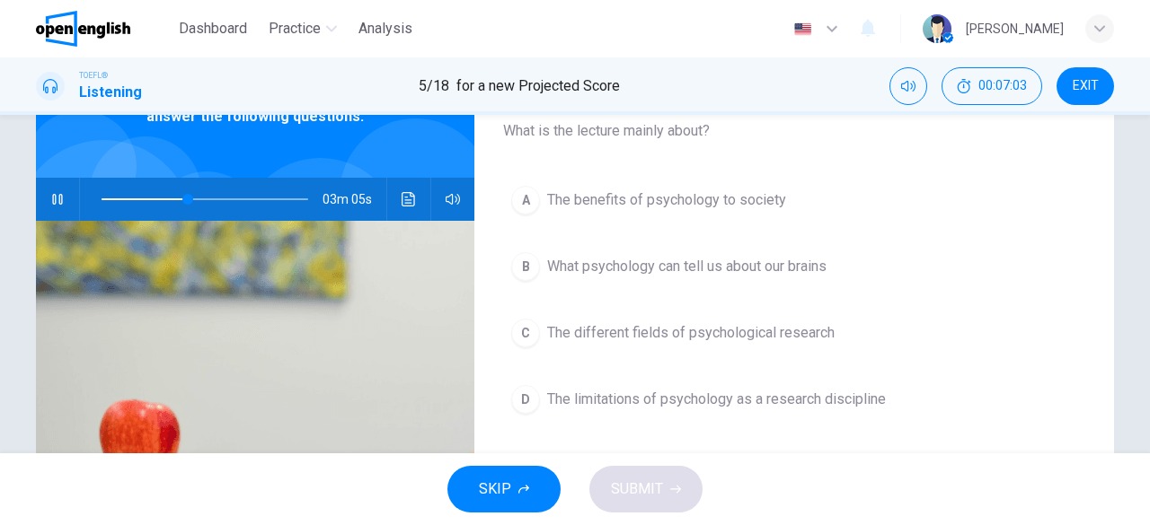
click at [520, 198] on div "A" at bounding box center [525, 200] width 29 height 29
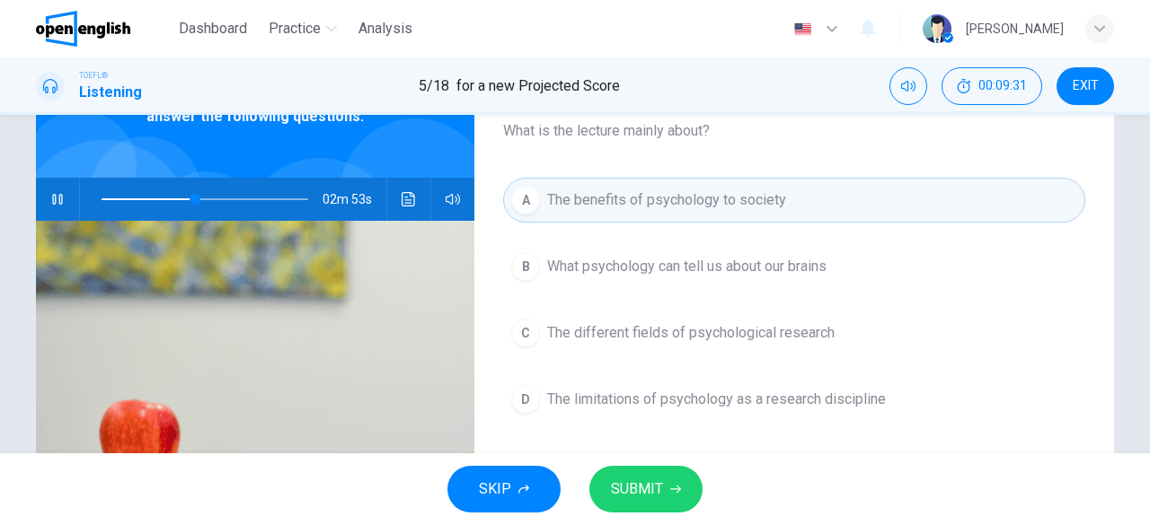
click at [804, 326] on span "The different fields of psychological research" at bounding box center [690, 333] width 287 height 22
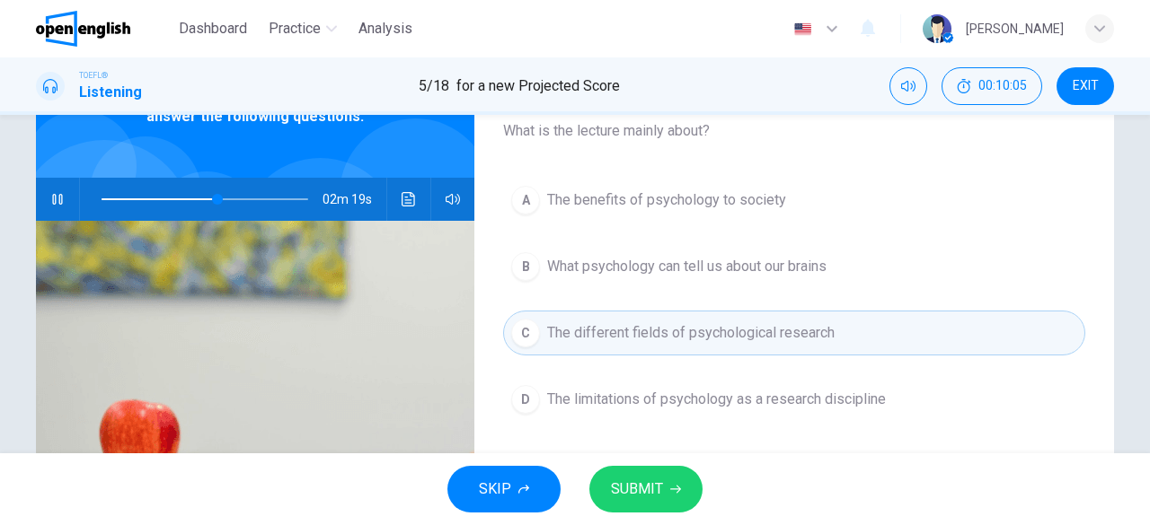
click at [860, 392] on span "The limitations of psychology as a research discipline" at bounding box center [716, 400] width 339 height 22
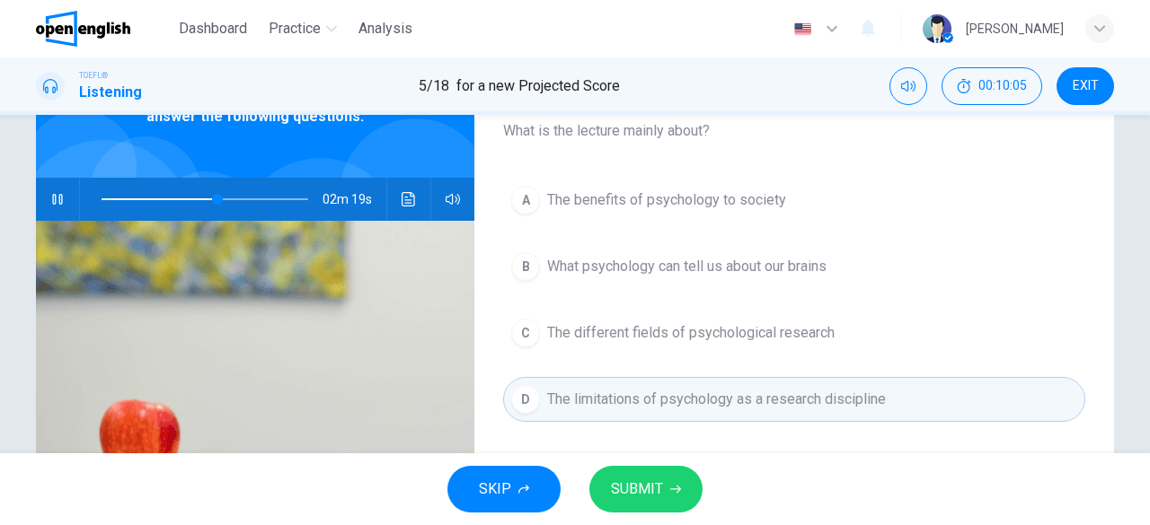
click at [653, 492] on span "SUBMIT" at bounding box center [637, 489] width 52 height 25
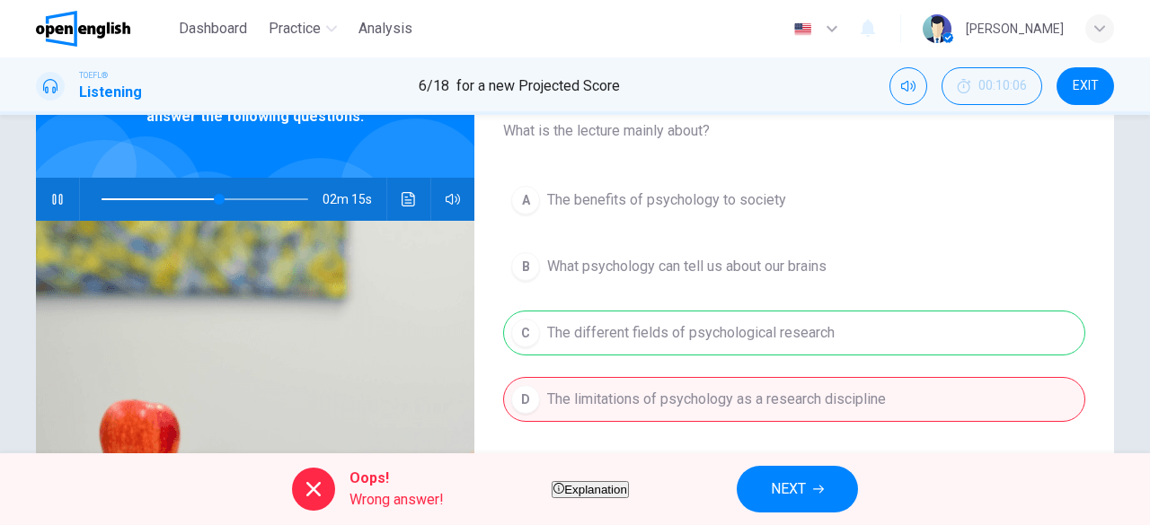
click at [806, 496] on span "NEXT" at bounding box center [788, 489] width 35 height 25
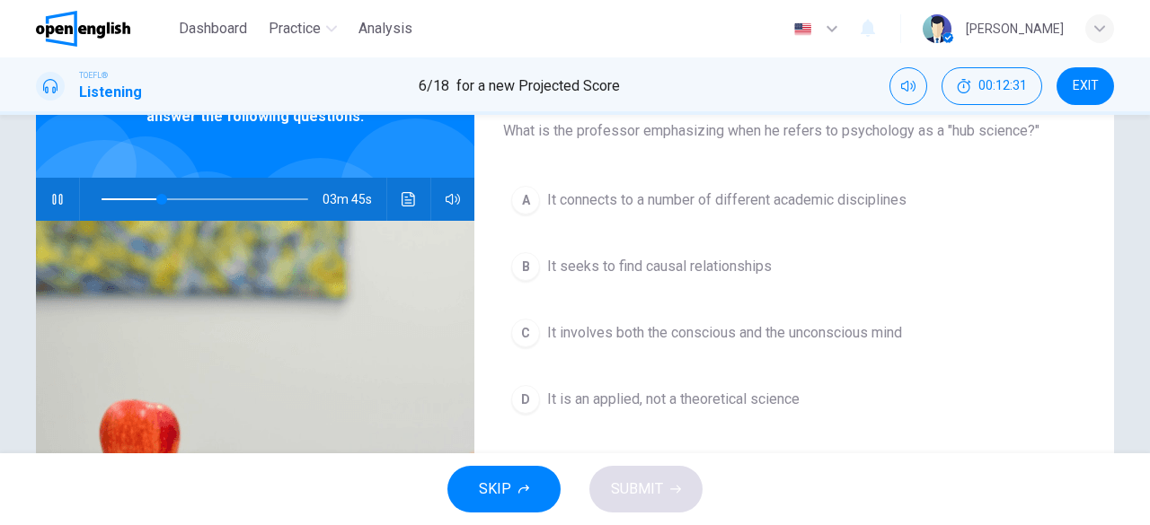
click at [864, 192] on span "It connects to a number of different academic disciplines" at bounding box center [726, 201] width 359 height 22
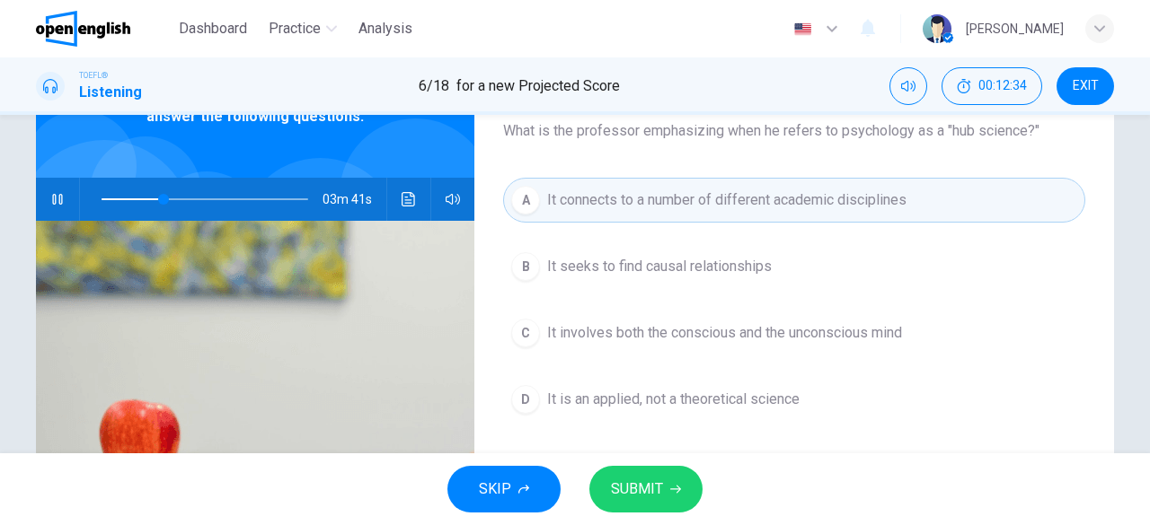
click at [655, 483] on span "SUBMIT" at bounding box center [637, 489] width 52 height 25
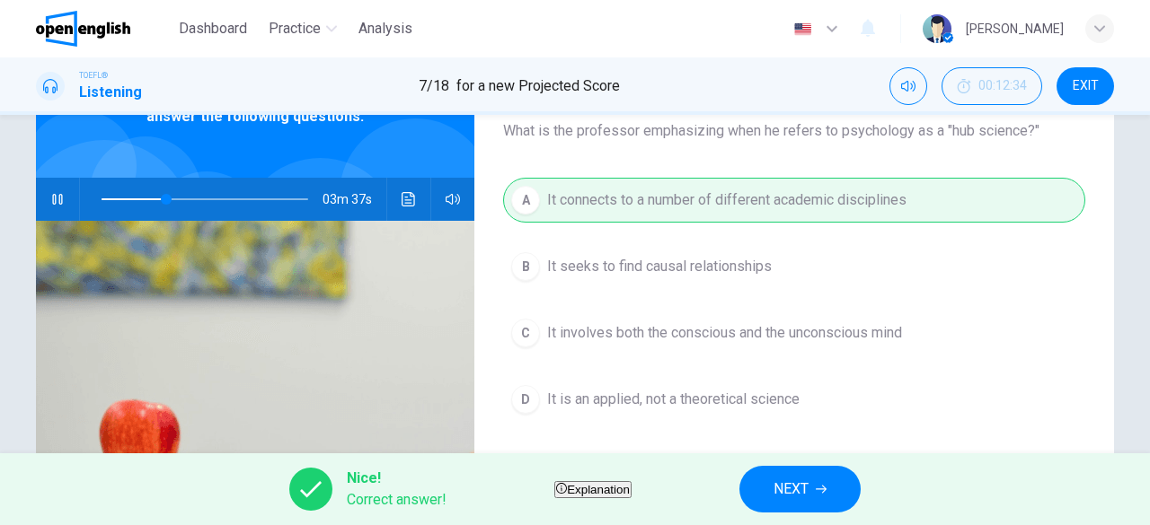
click at [808, 487] on span "NEXT" at bounding box center [790, 489] width 35 height 25
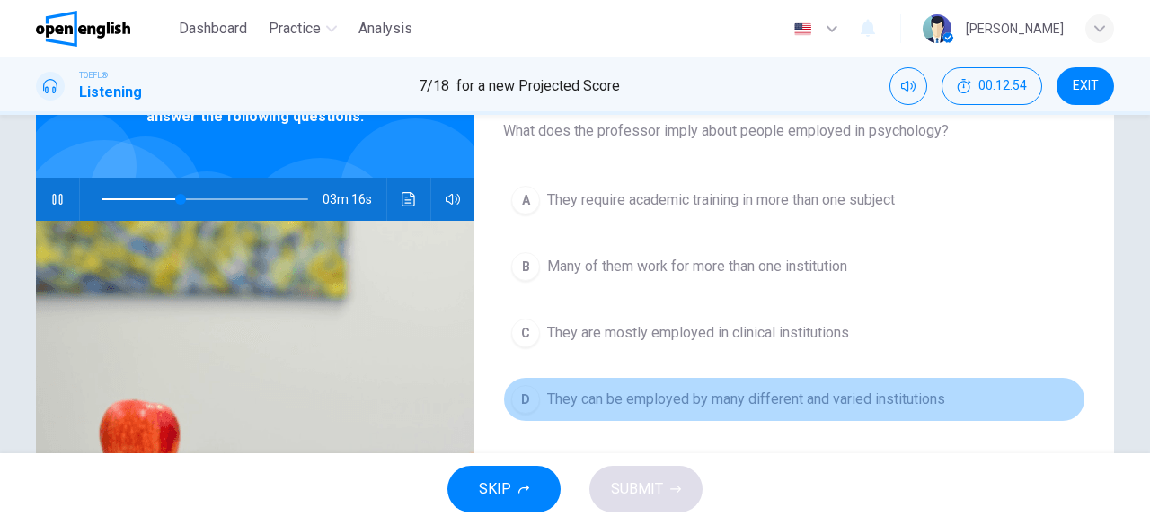
click at [818, 377] on button "D They can be employed by many different and varied institutions" at bounding box center [794, 399] width 582 height 45
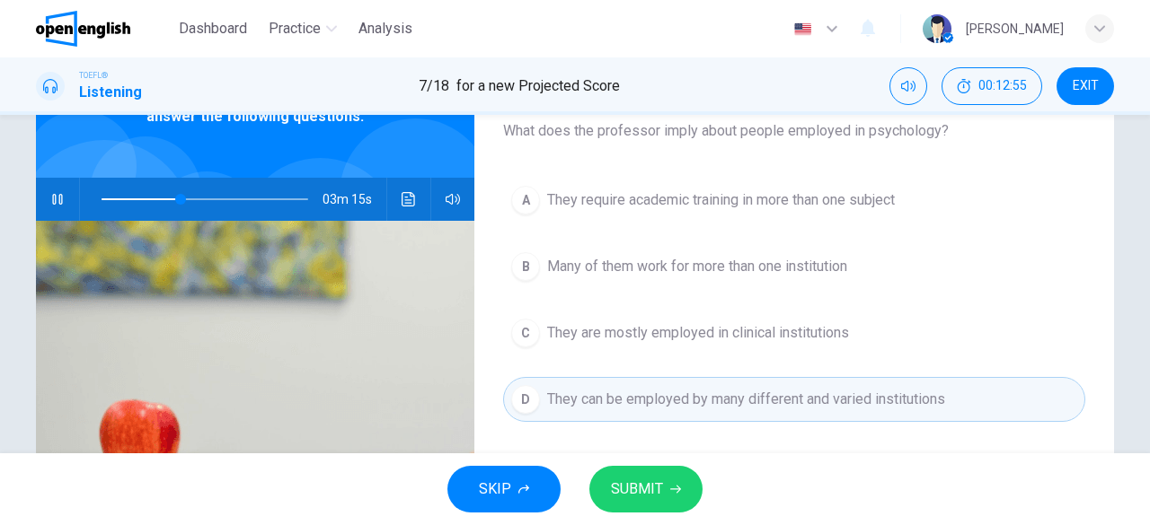
click at [670, 489] on icon "button" at bounding box center [675, 489] width 11 height 11
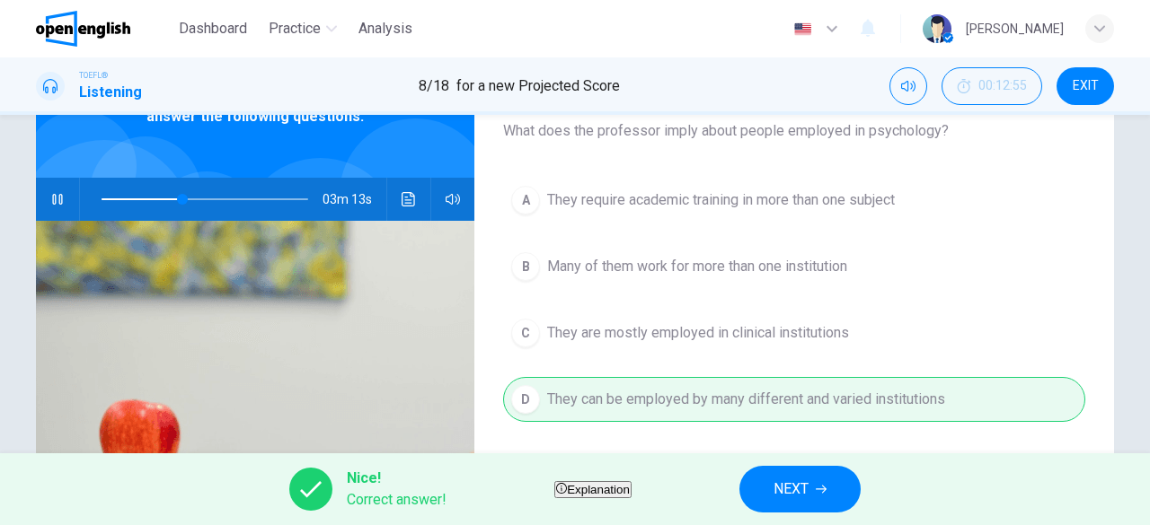
click at [808, 496] on span "NEXT" at bounding box center [790, 489] width 35 height 25
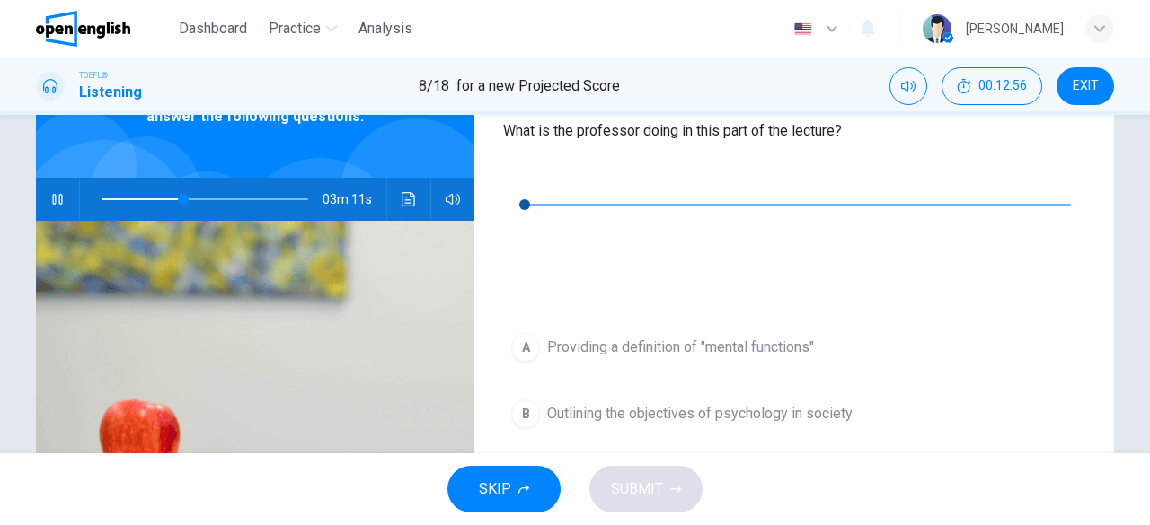
click at [59, 189] on button "button" at bounding box center [57, 199] width 29 height 43
type input "**"
click at [521, 191] on button "button" at bounding box center [517, 177] width 29 height 29
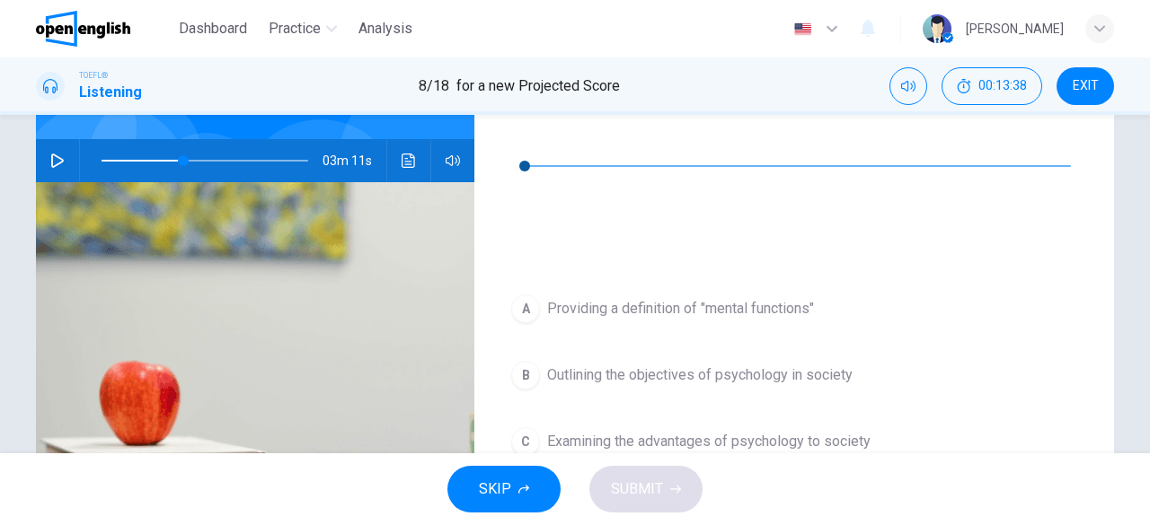
scroll to position [153, 0]
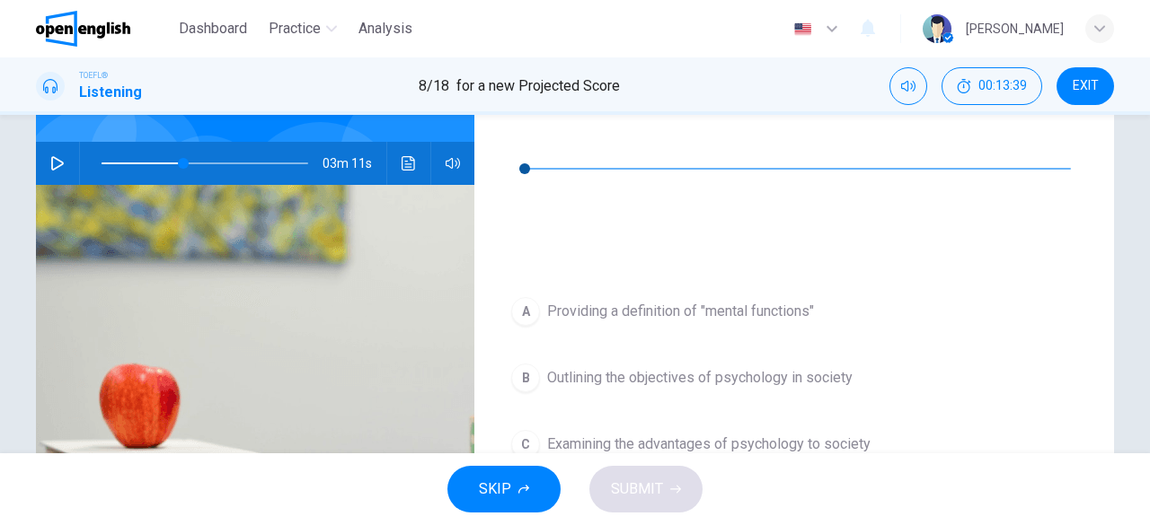
click at [517, 149] on icon "button" at bounding box center [517, 142] width 14 height 14
type input "*"
click at [611, 367] on span "Outlining the objectives of psychology in society" at bounding box center [699, 378] width 305 height 22
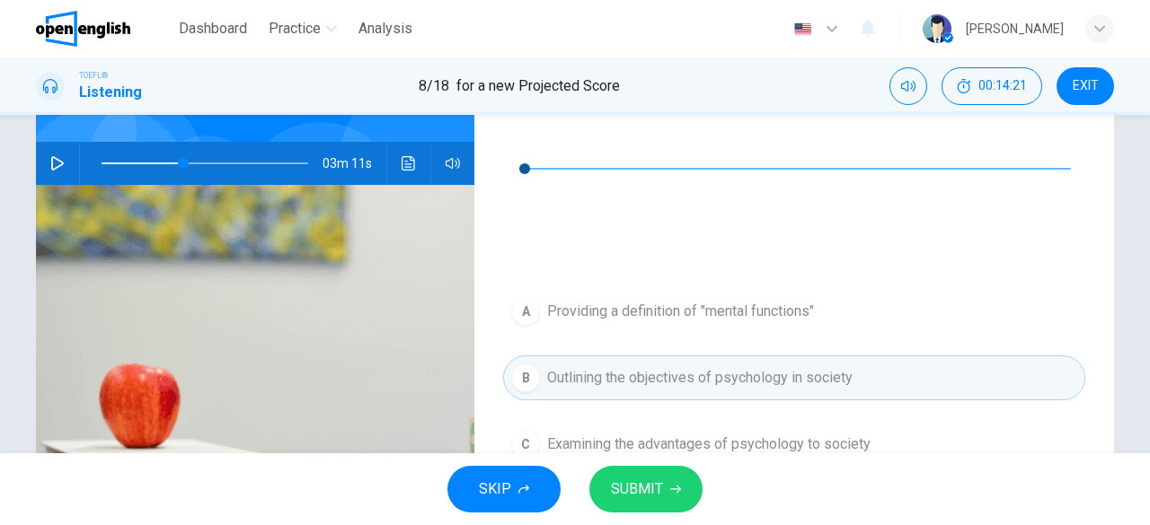
click at [650, 494] on span "SUBMIT" at bounding box center [637, 489] width 52 height 25
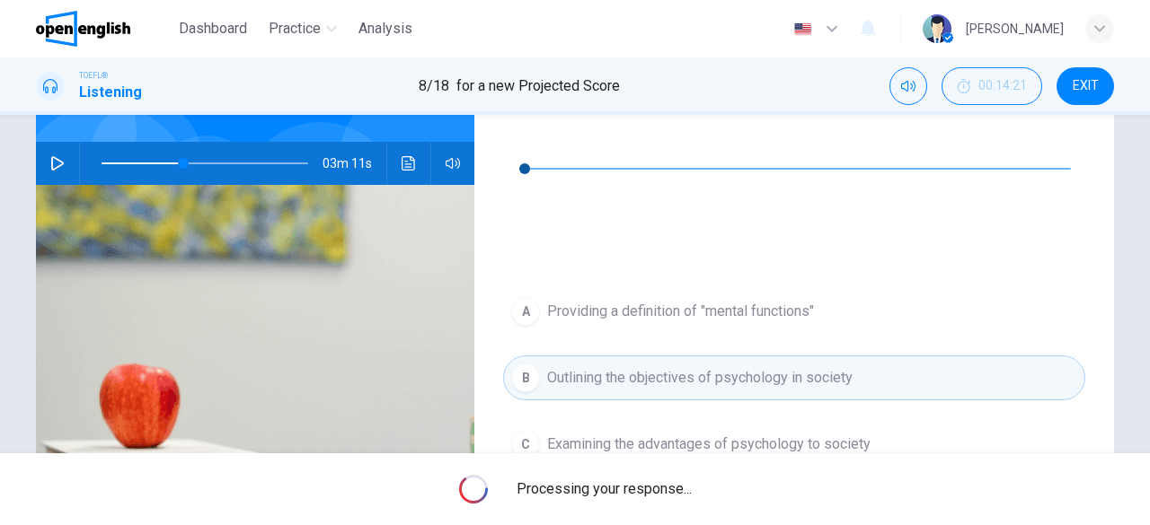
type input "**"
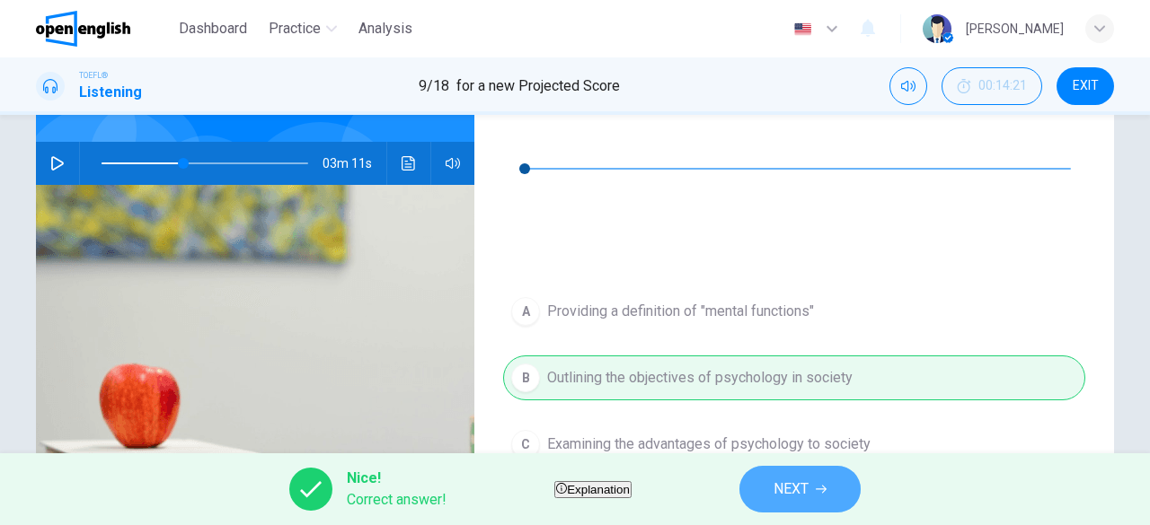
click at [780, 489] on button "NEXT" at bounding box center [799, 489] width 121 height 47
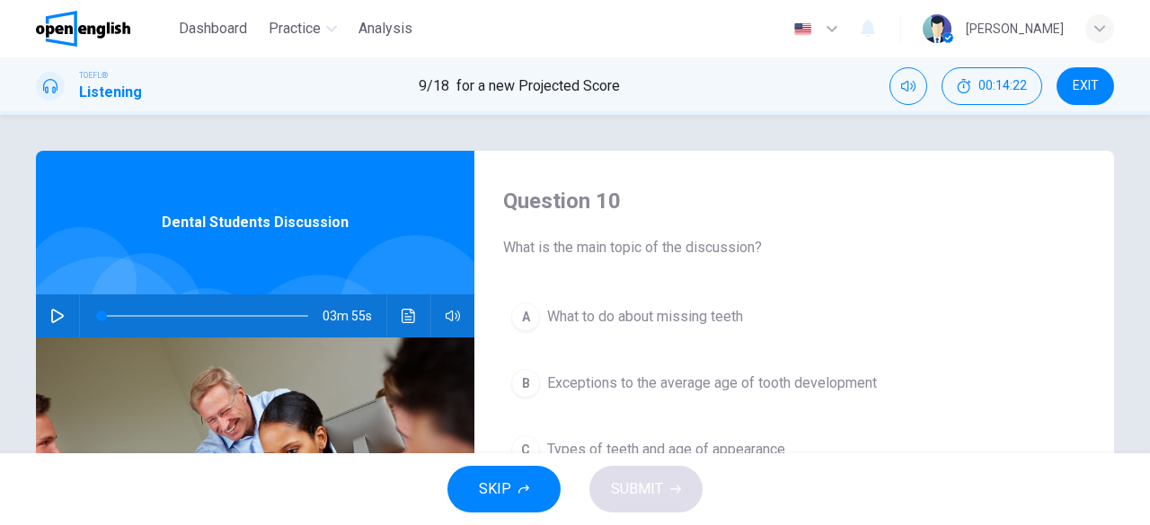
click at [54, 313] on icon "button" at bounding box center [57, 316] width 13 height 14
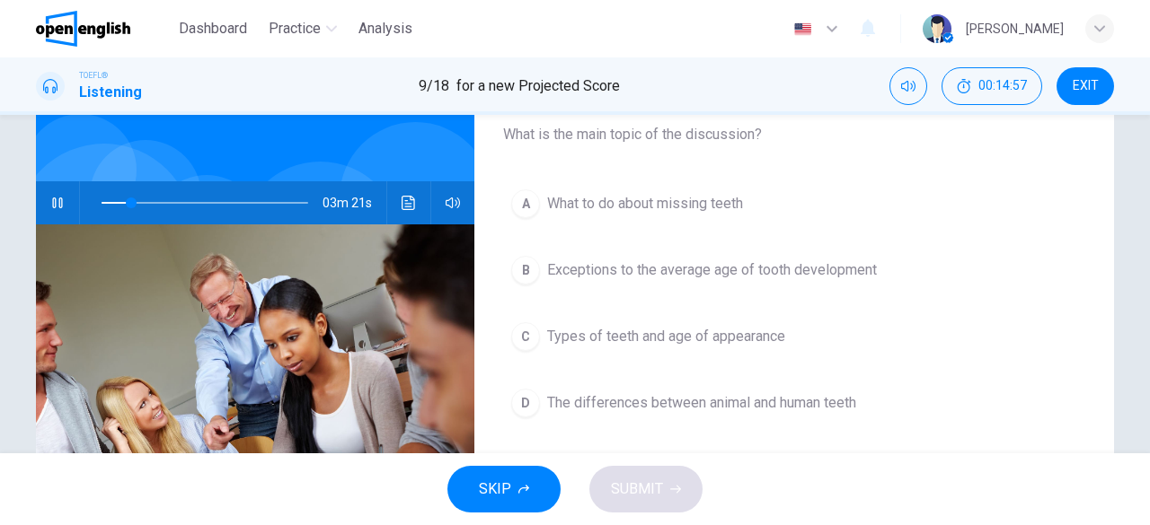
scroll to position [114, 0]
click at [778, 267] on span "Exceptions to the average age of tooth development" at bounding box center [712, 270] width 330 height 22
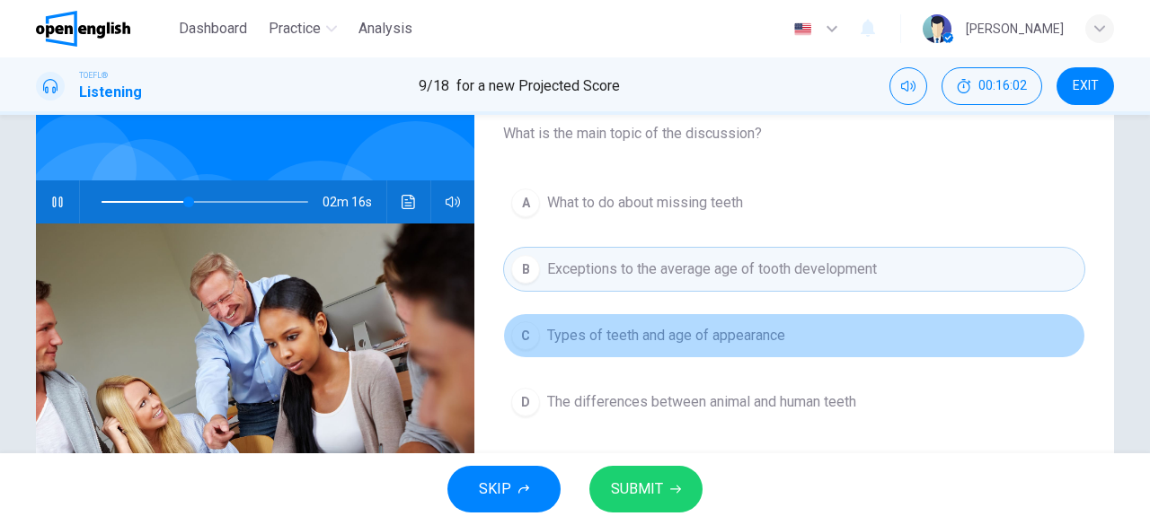
click at [771, 330] on span "Types of teeth and age of appearance" at bounding box center [666, 336] width 238 height 22
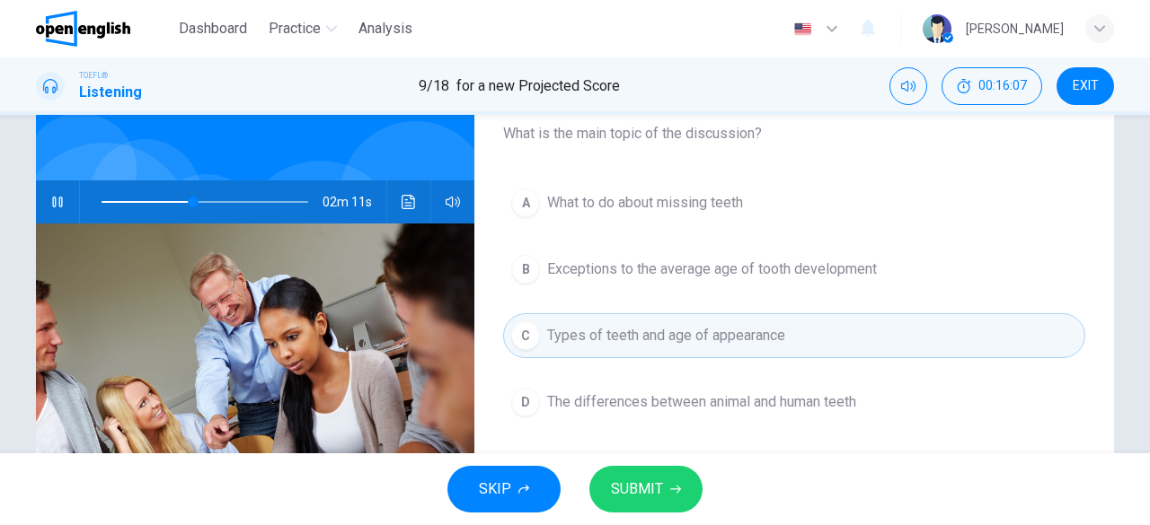
click at [664, 480] on button "SUBMIT" at bounding box center [645, 489] width 113 height 47
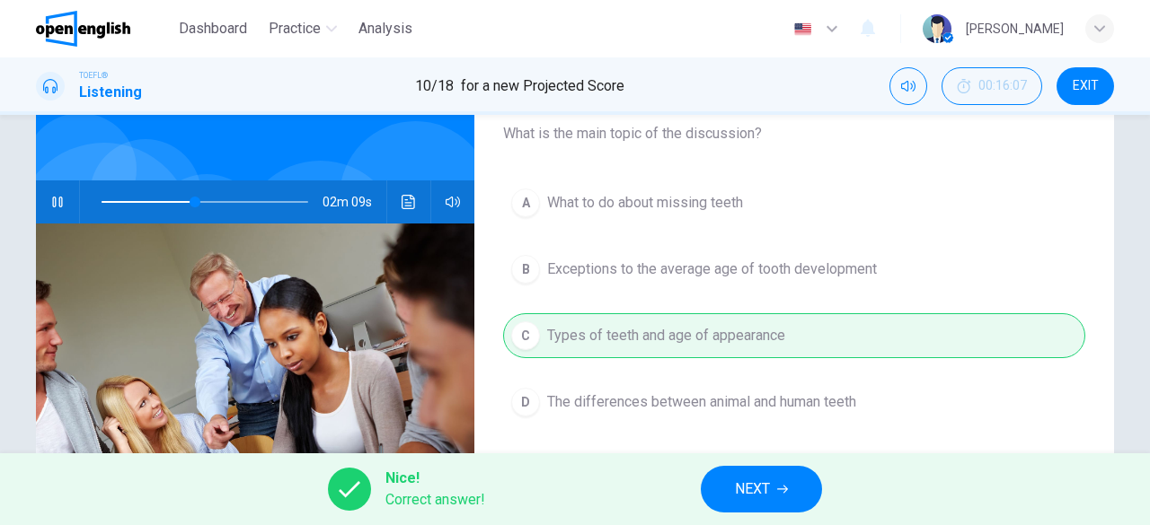
click at [765, 491] on span "NEXT" at bounding box center [752, 489] width 35 height 25
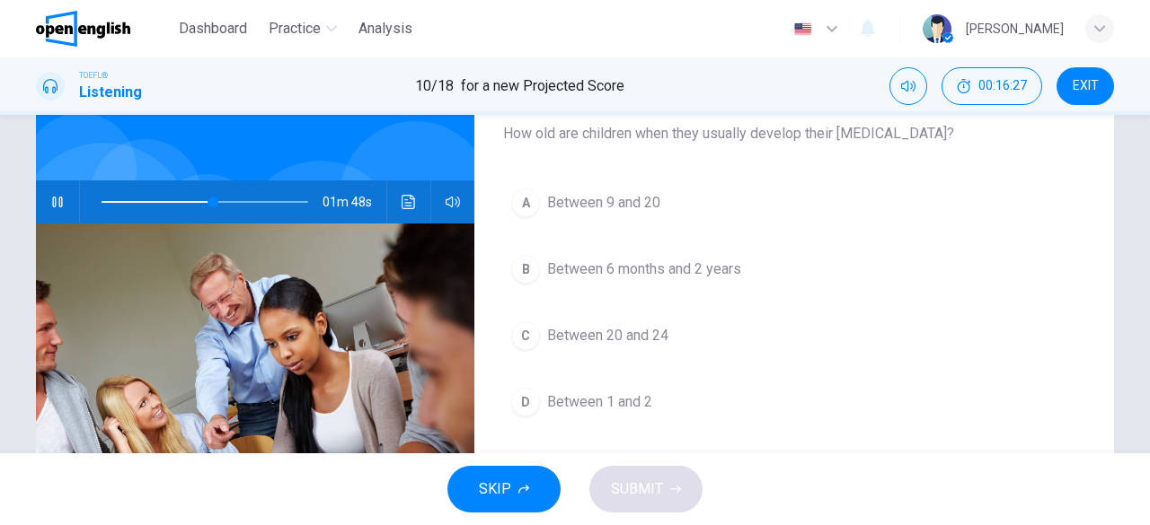
click at [526, 274] on div "B" at bounding box center [525, 269] width 29 height 29
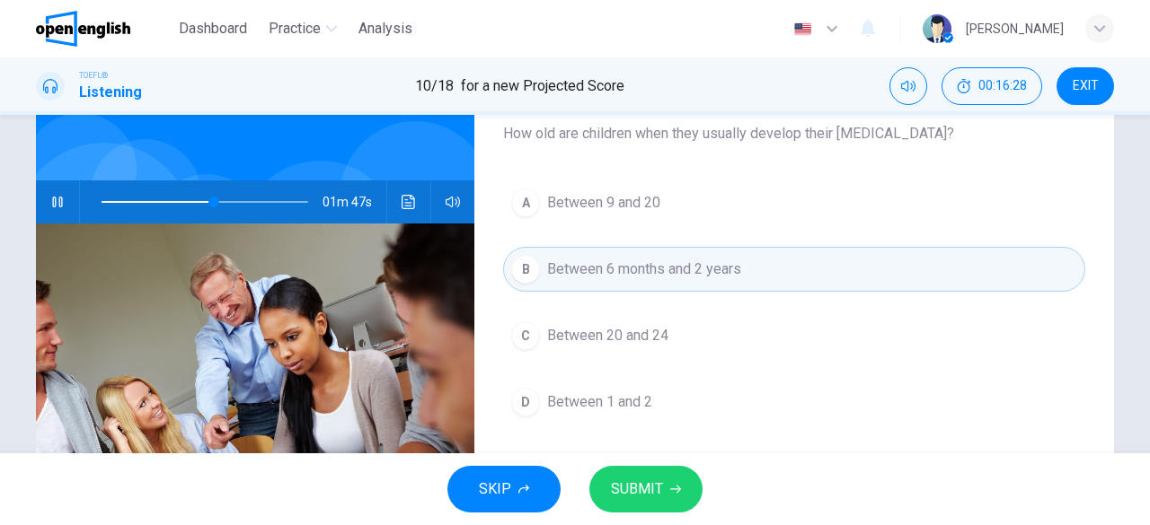
click at [648, 499] on span "SUBMIT" at bounding box center [637, 489] width 52 height 25
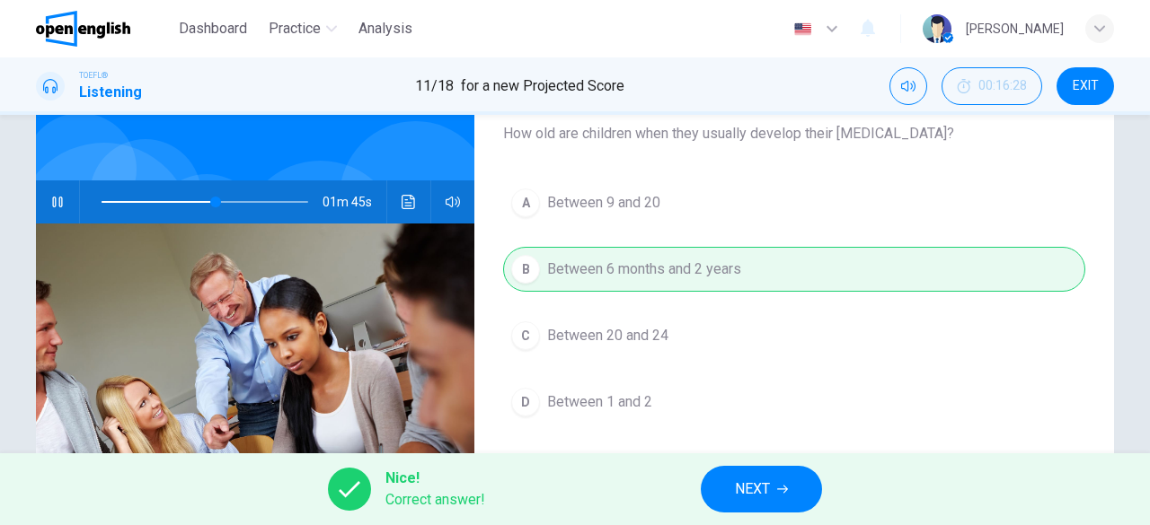
click at [756, 491] on span "NEXT" at bounding box center [752, 489] width 35 height 25
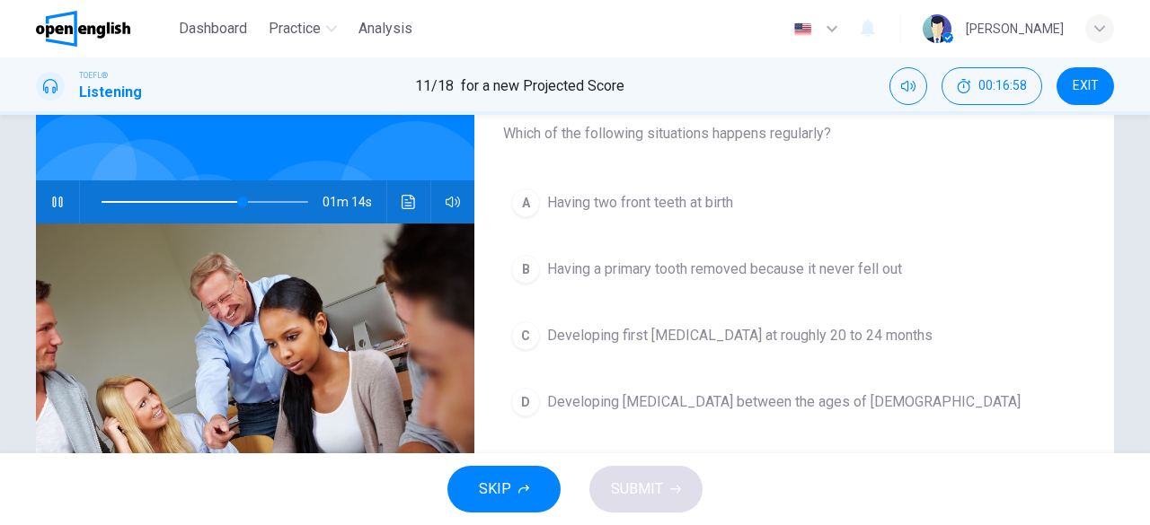
click at [529, 391] on div "D" at bounding box center [525, 402] width 29 height 29
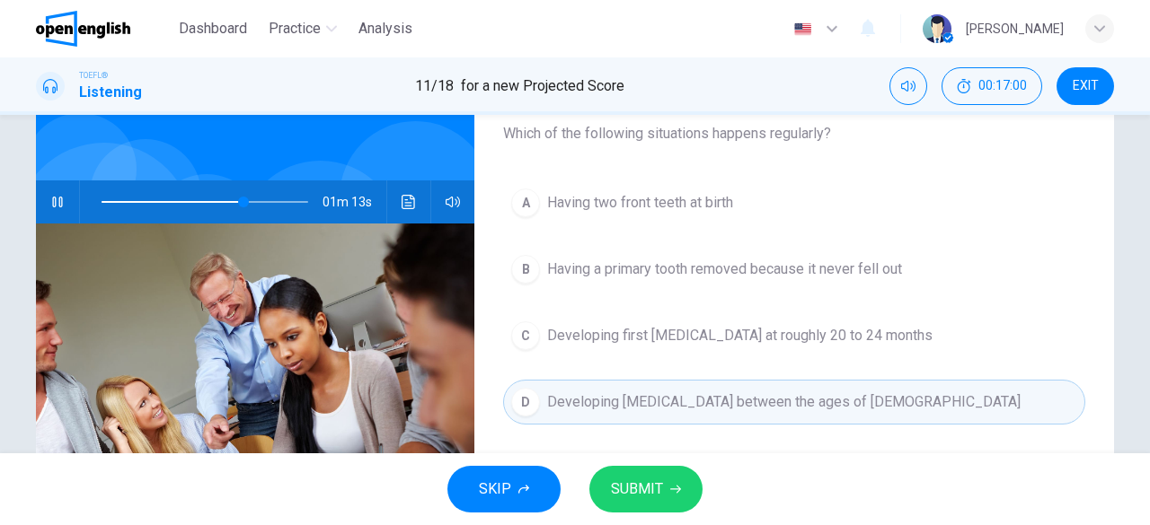
click at [670, 498] on button "SUBMIT" at bounding box center [645, 489] width 113 height 47
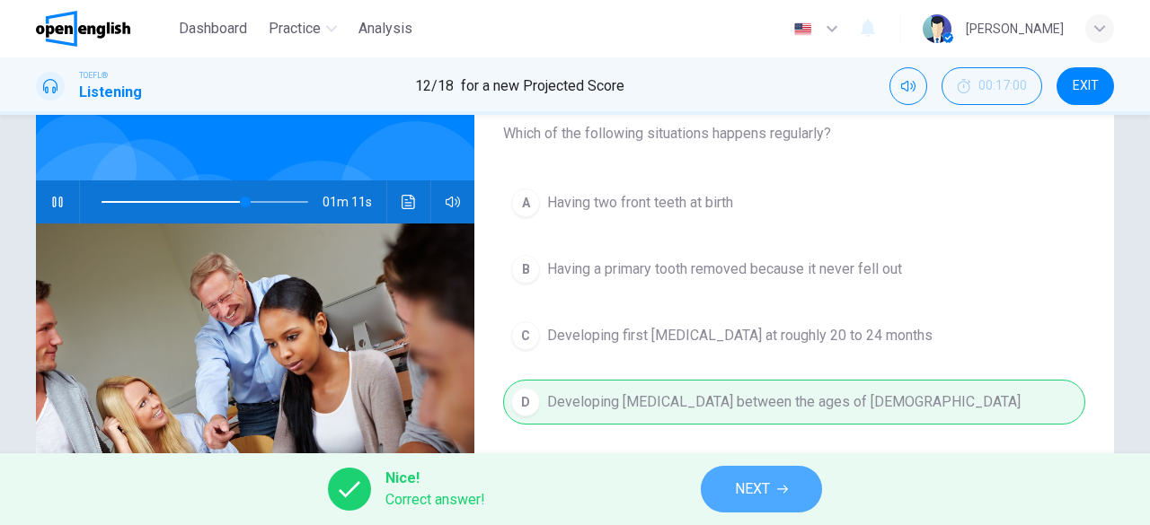
click at [770, 491] on span "NEXT" at bounding box center [752, 489] width 35 height 25
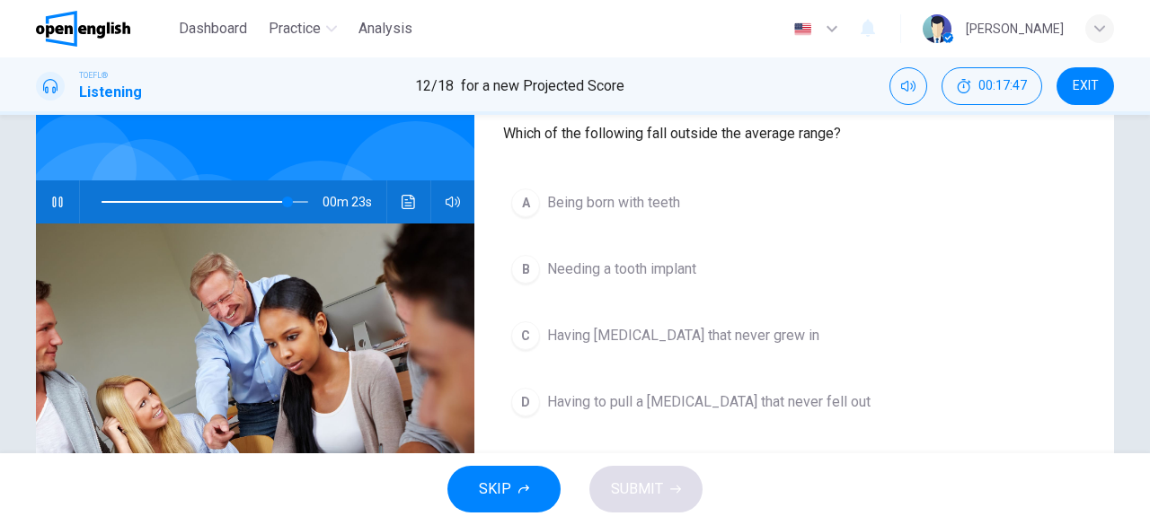
click at [599, 272] on span "Needing a tooth implant" at bounding box center [621, 270] width 149 height 22
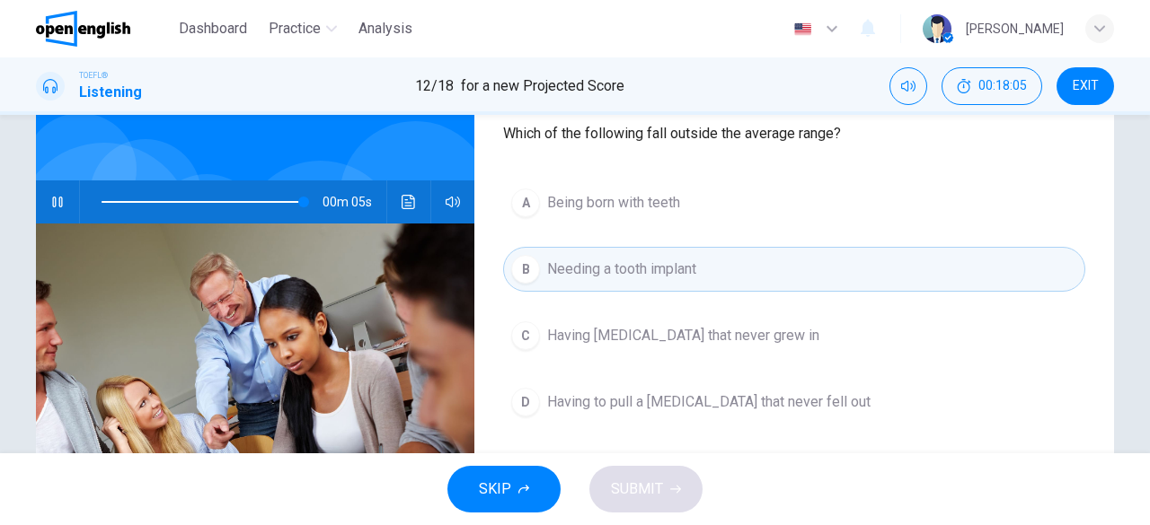
click at [616, 341] on span "Having [MEDICAL_DATA] that never grew in" at bounding box center [683, 336] width 272 height 22
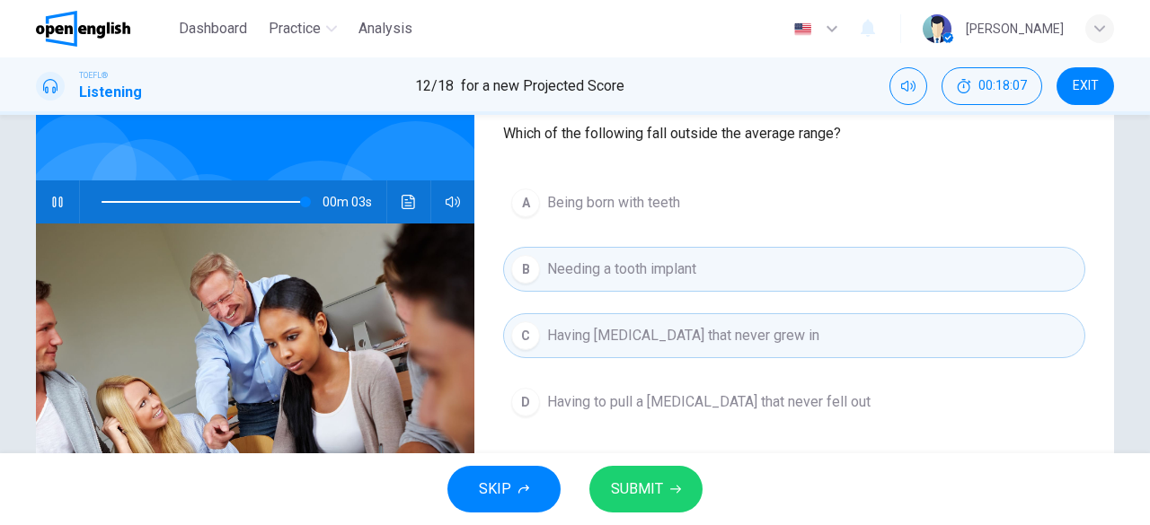
click at [649, 493] on span "SUBMIT" at bounding box center [637, 489] width 52 height 25
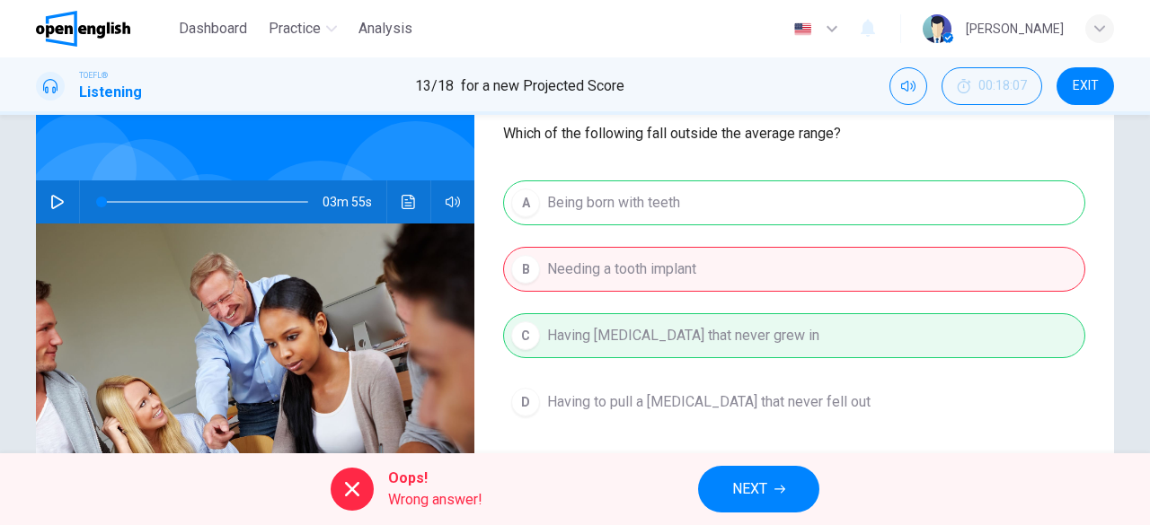
click at [785, 492] on icon "button" at bounding box center [779, 489] width 11 height 11
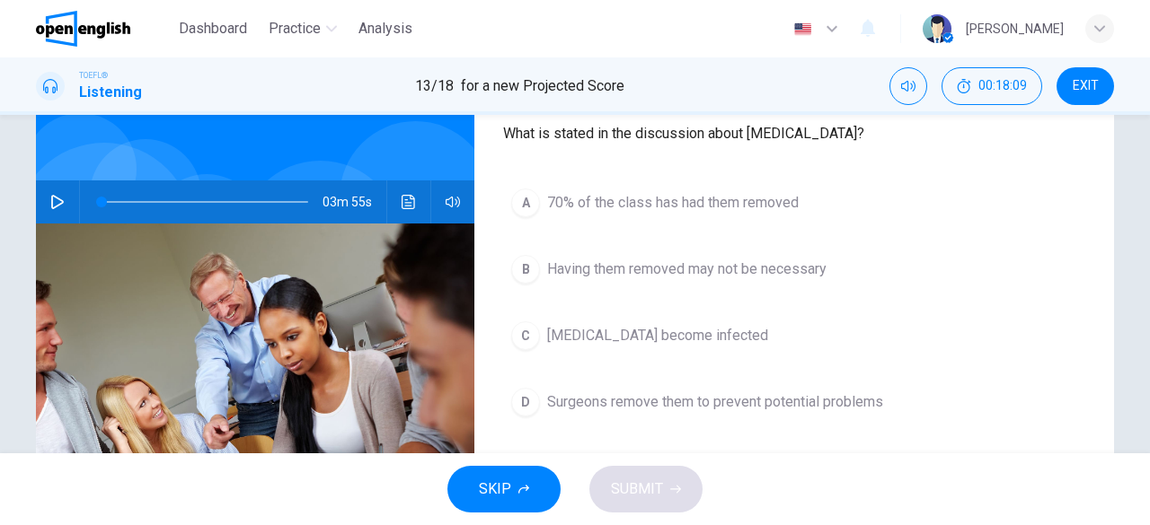
click at [54, 211] on button "button" at bounding box center [57, 202] width 29 height 43
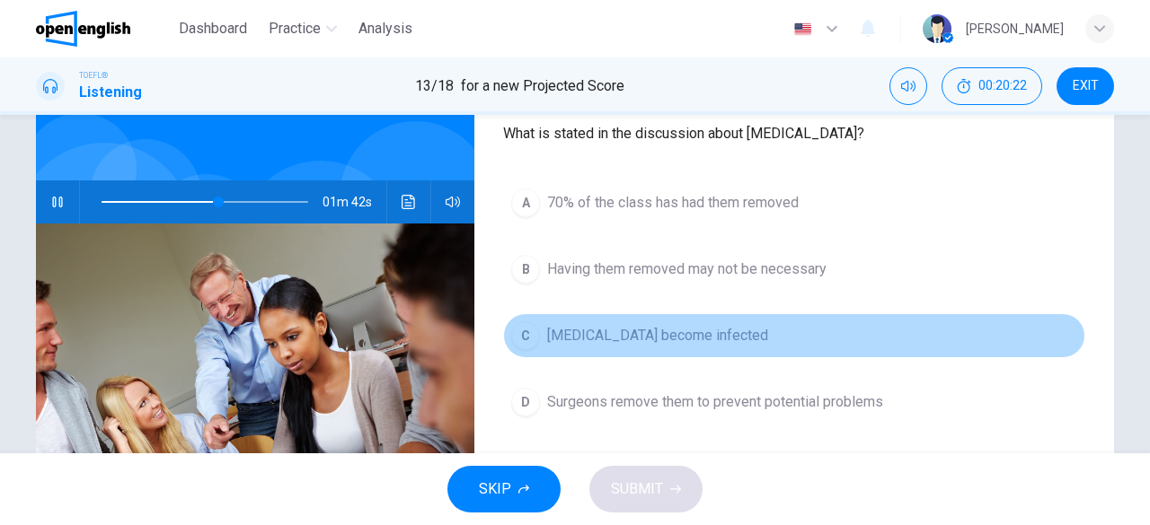
click at [666, 337] on span "[MEDICAL_DATA] become infected" at bounding box center [657, 336] width 221 height 22
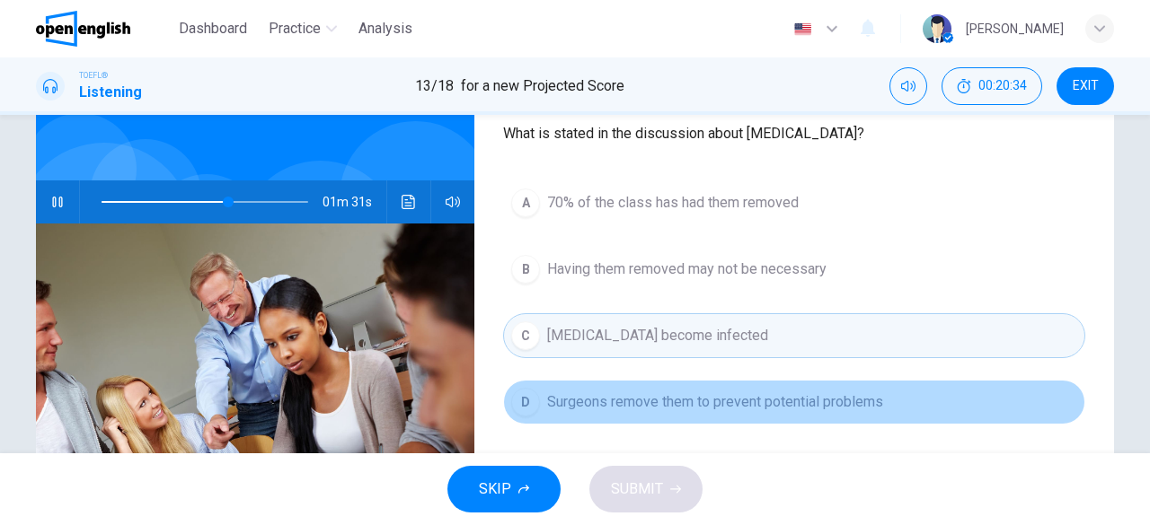
click at [620, 396] on span "Surgeons remove them to prevent potential problems" at bounding box center [715, 403] width 336 height 22
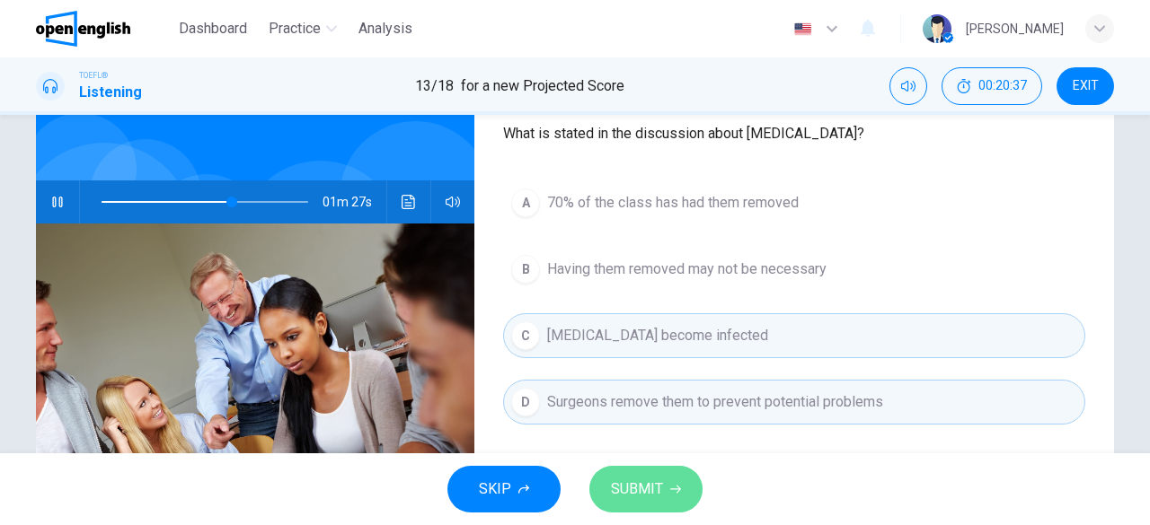
click at [648, 489] on span "SUBMIT" at bounding box center [637, 489] width 52 height 25
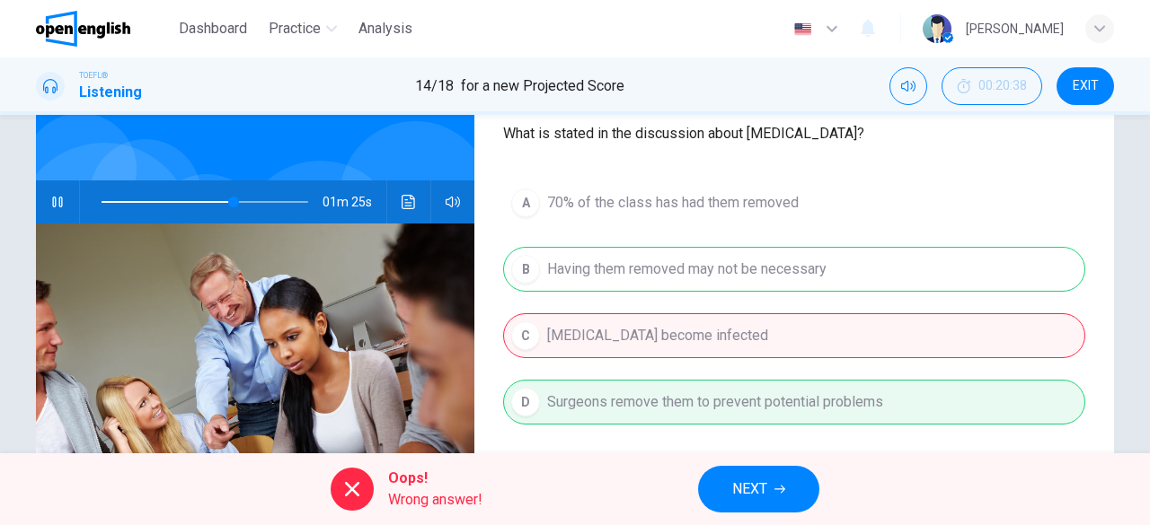
type input "**"
click at [745, 497] on span "NEXT" at bounding box center [749, 489] width 35 height 25
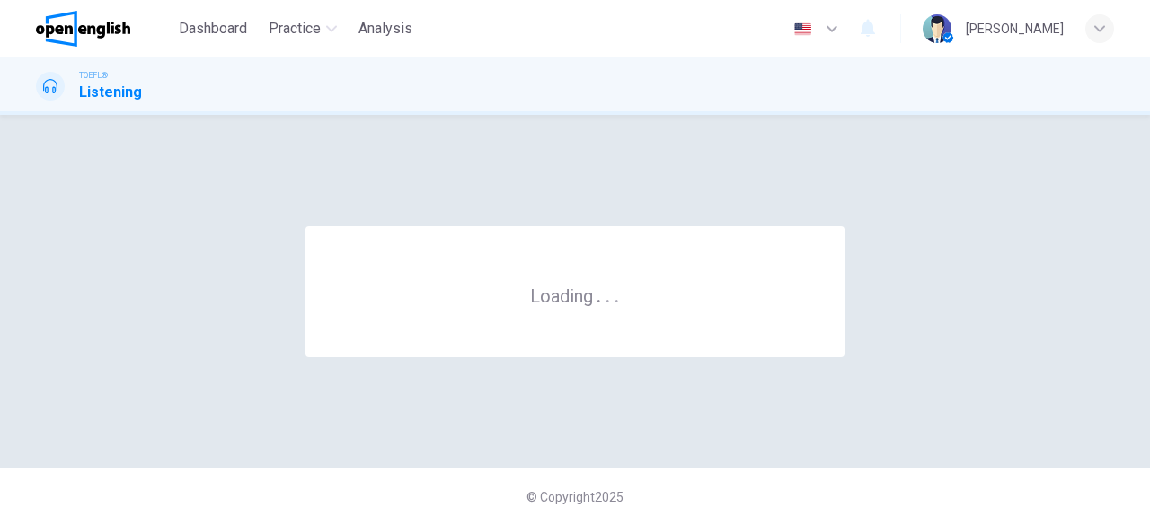
scroll to position [0, 0]
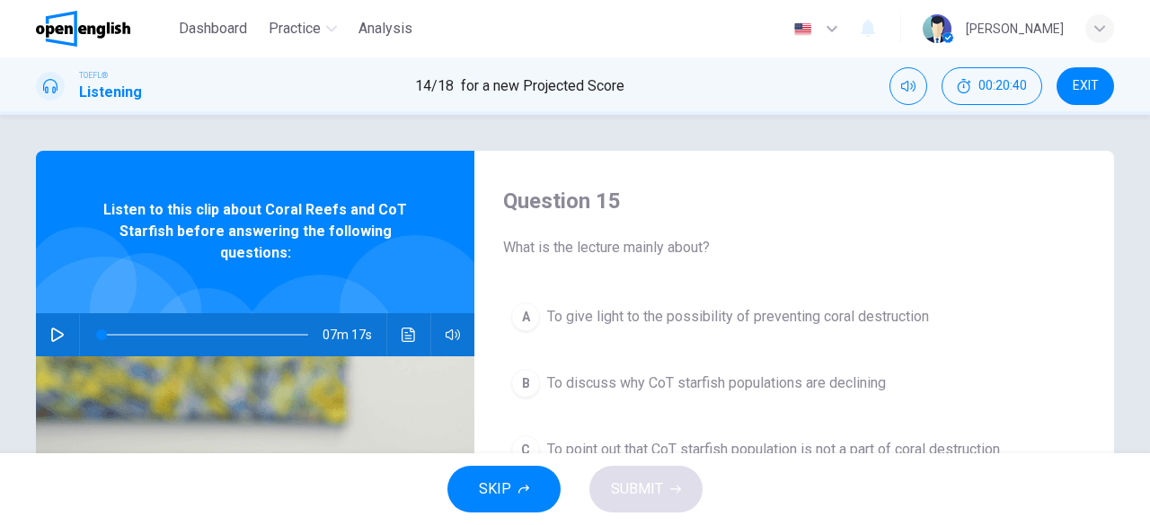
click at [50, 328] on icon "button" at bounding box center [57, 335] width 14 height 14
click at [101, 334] on span at bounding box center [106, 335] width 11 height 11
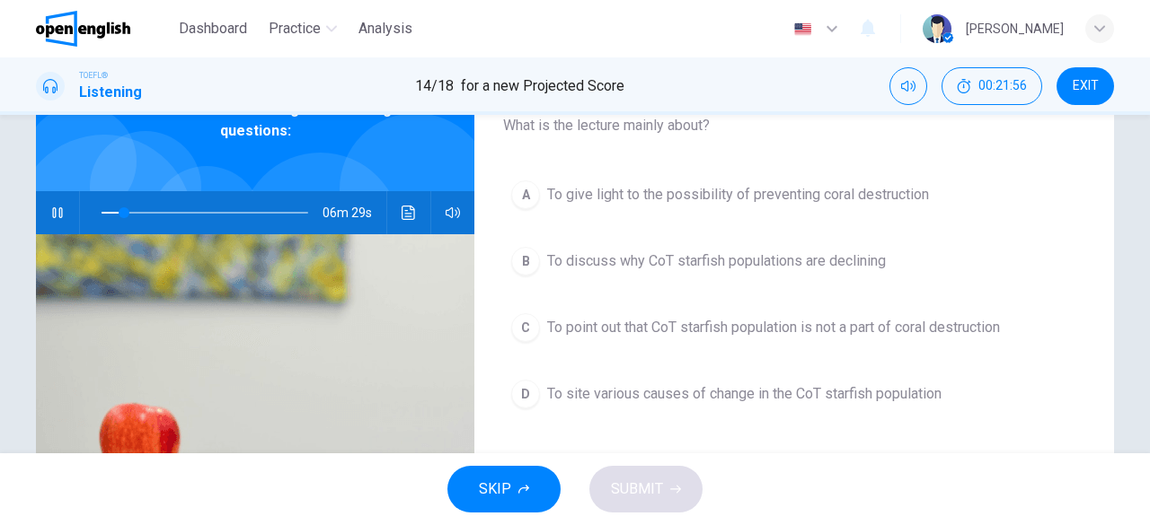
scroll to position [119, 0]
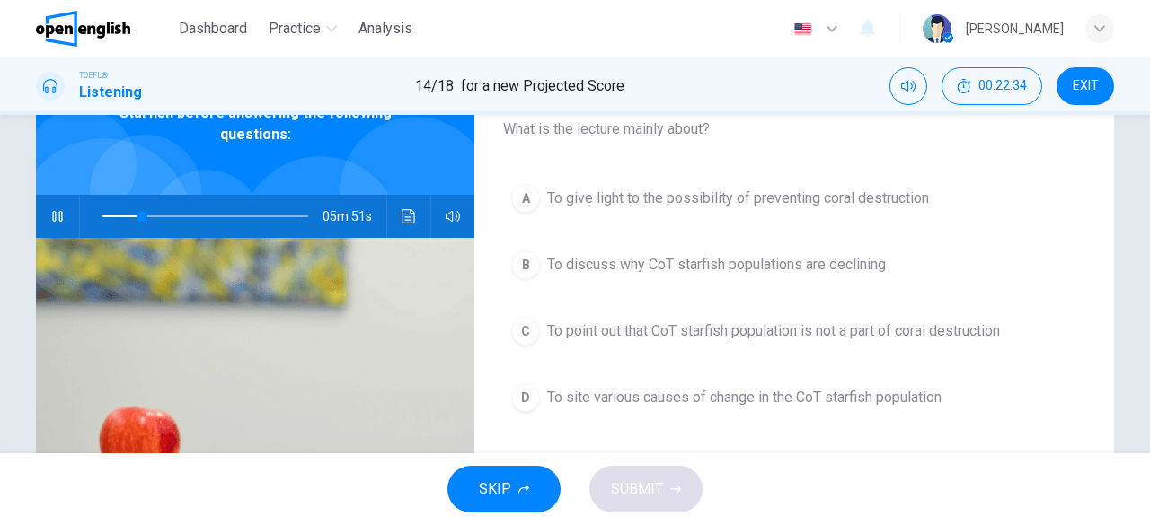
click at [524, 398] on div "D" at bounding box center [525, 398] width 29 height 29
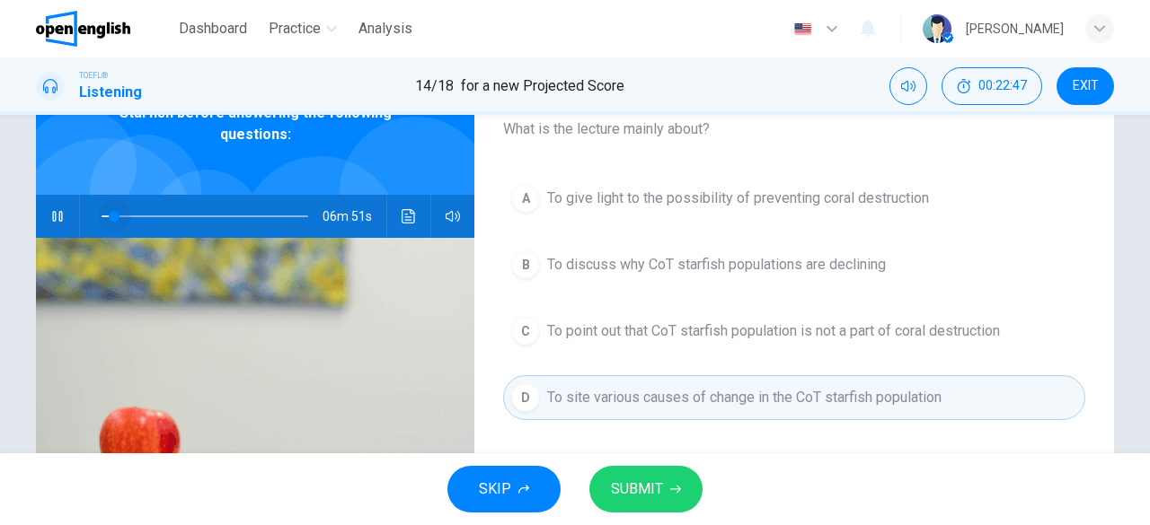
click at [110, 209] on span at bounding box center [204, 216] width 207 height 25
click at [648, 342] on button "C To point out that CoT starfish population is not a part of coral destruction" at bounding box center [794, 331] width 582 height 45
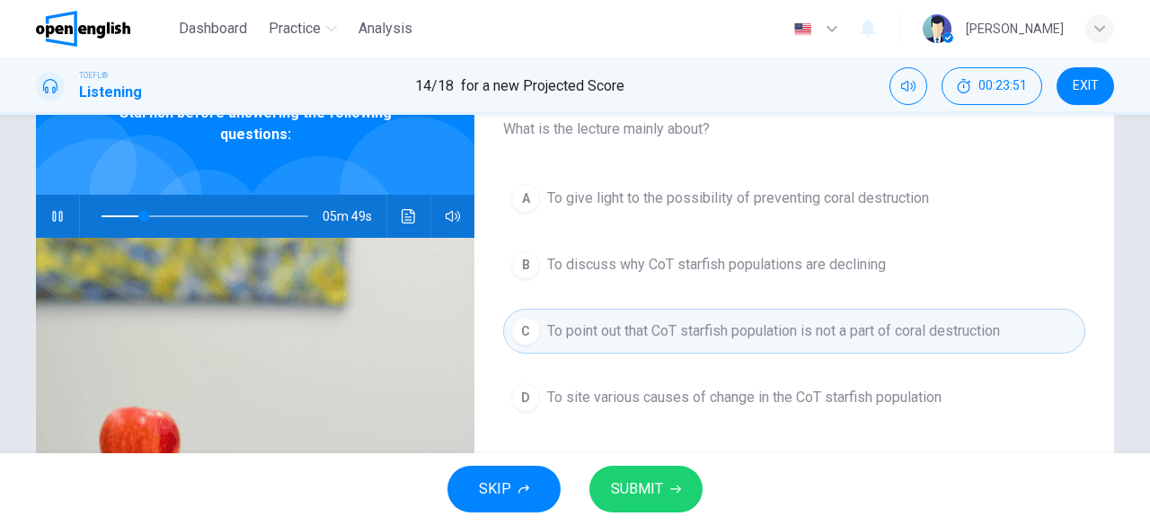
click at [624, 475] on button "SUBMIT" at bounding box center [645, 489] width 113 height 47
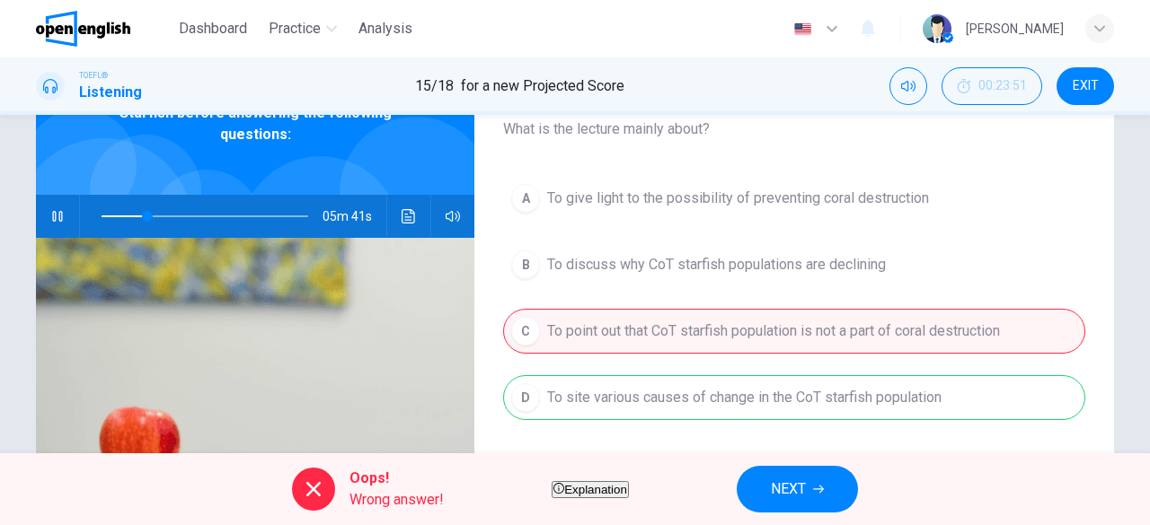
click at [806, 480] on span "NEXT" at bounding box center [788, 489] width 35 height 25
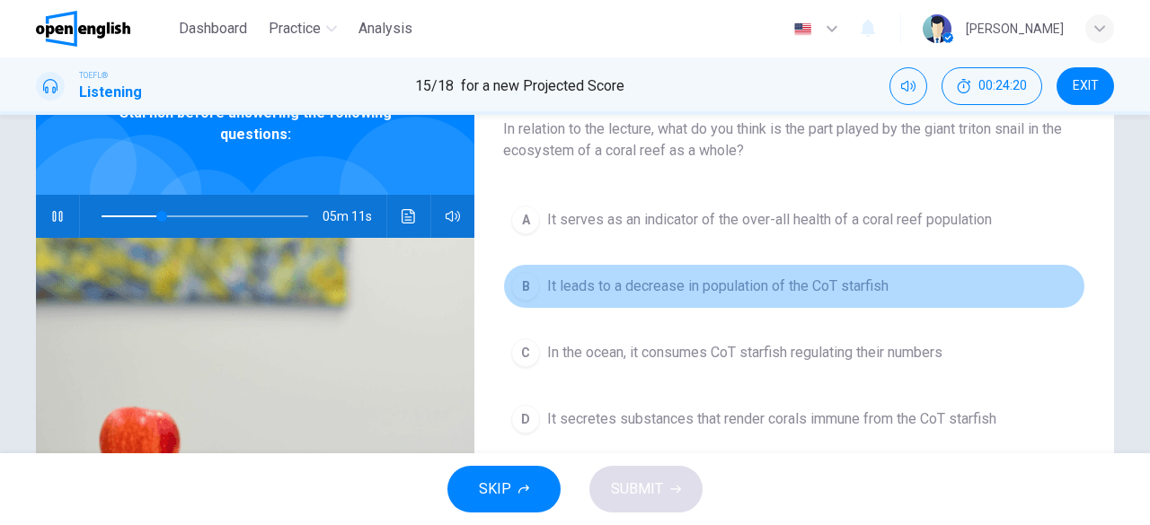
click at [530, 276] on div "B" at bounding box center [525, 286] width 29 height 29
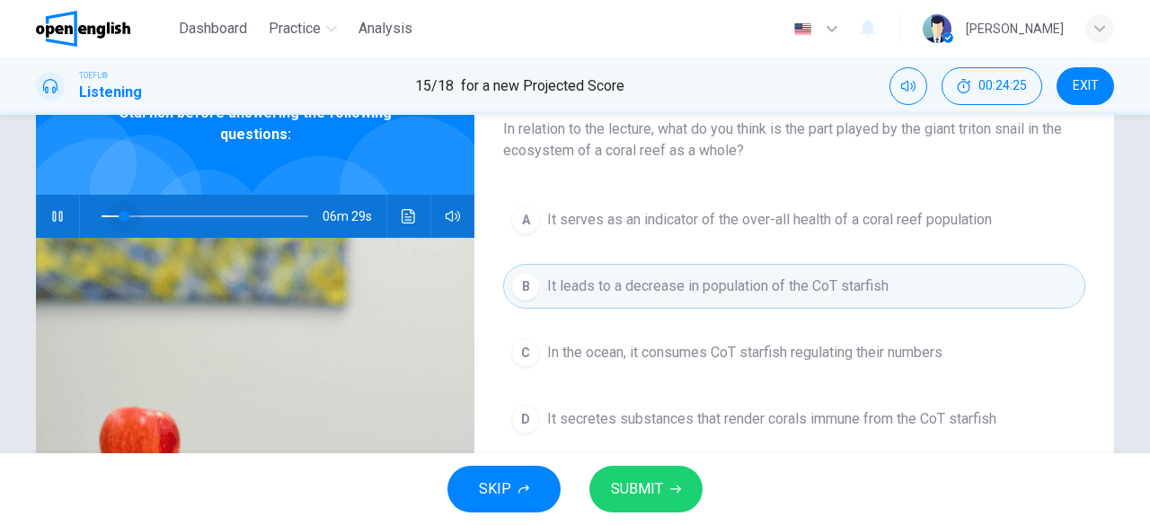
click at [119, 208] on span at bounding box center [204, 216] width 207 height 25
click at [101, 215] on span at bounding box center [204, 216] width 207 height 25
click at [55, 209] on icon "button" at bounding box center [57, 216] width 14 height 14
type input "*"
